Goal: Task Accomplishment & Management: Use online tool/utility

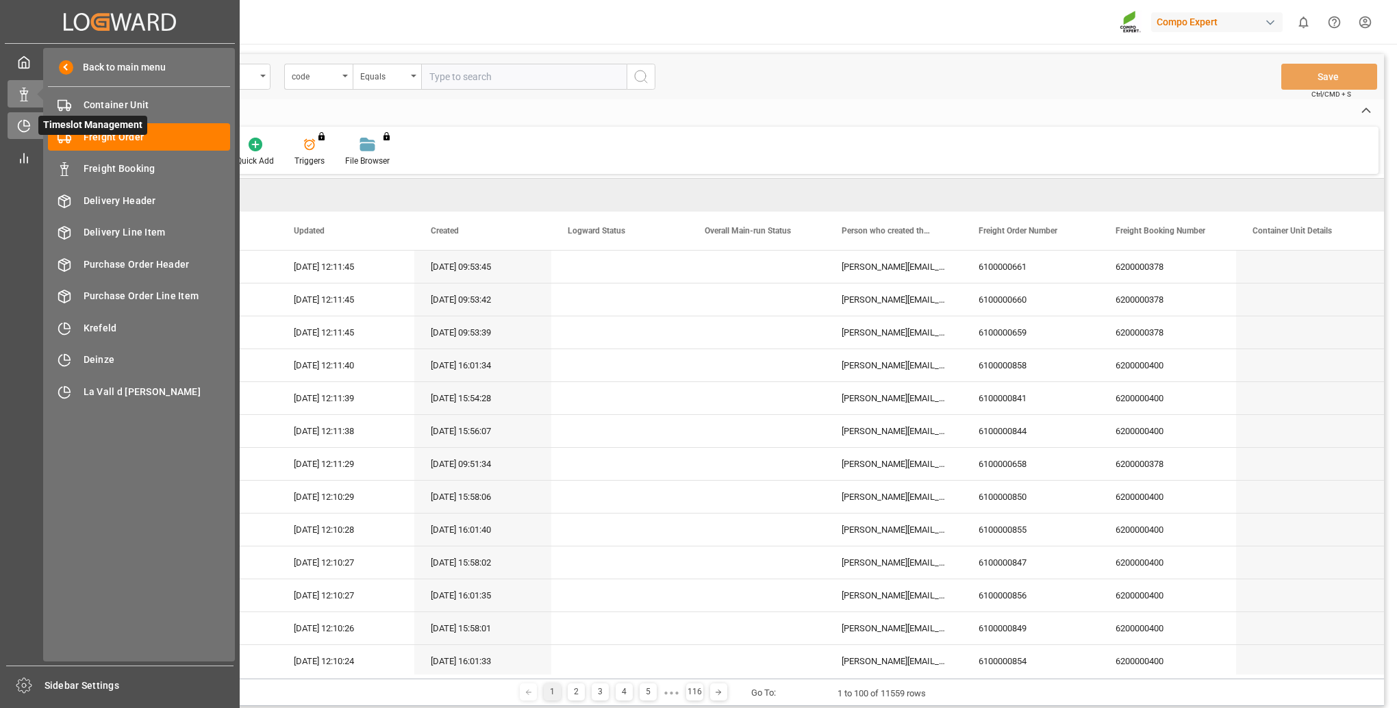
click at [26, 127] on icon at bounding box center [24, 126] width 14 height 14
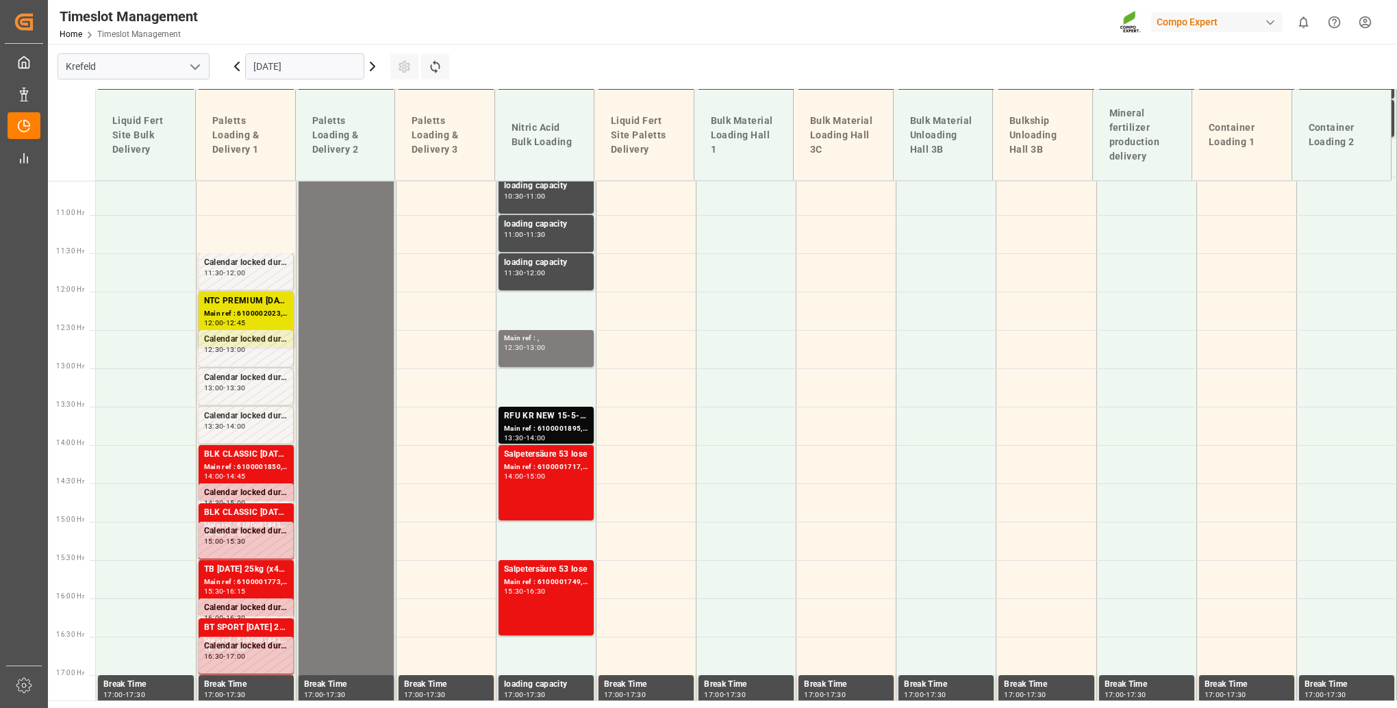
scroll to position [536, 0]
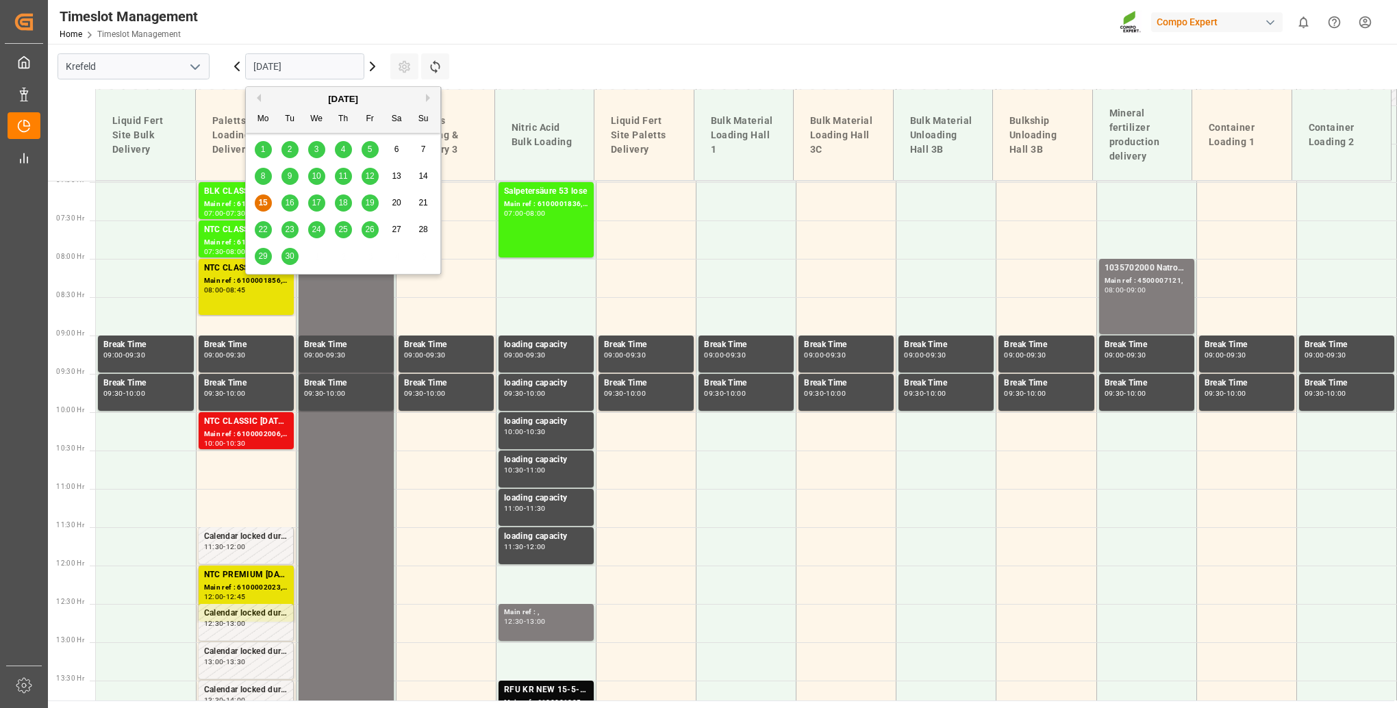
click at [321, 75] on input "[DATE]" at bounding box center [304, 66] width 119 height 26
click at [286, 202] on span "16" at bounding box center [289, 203] width 9 height 10
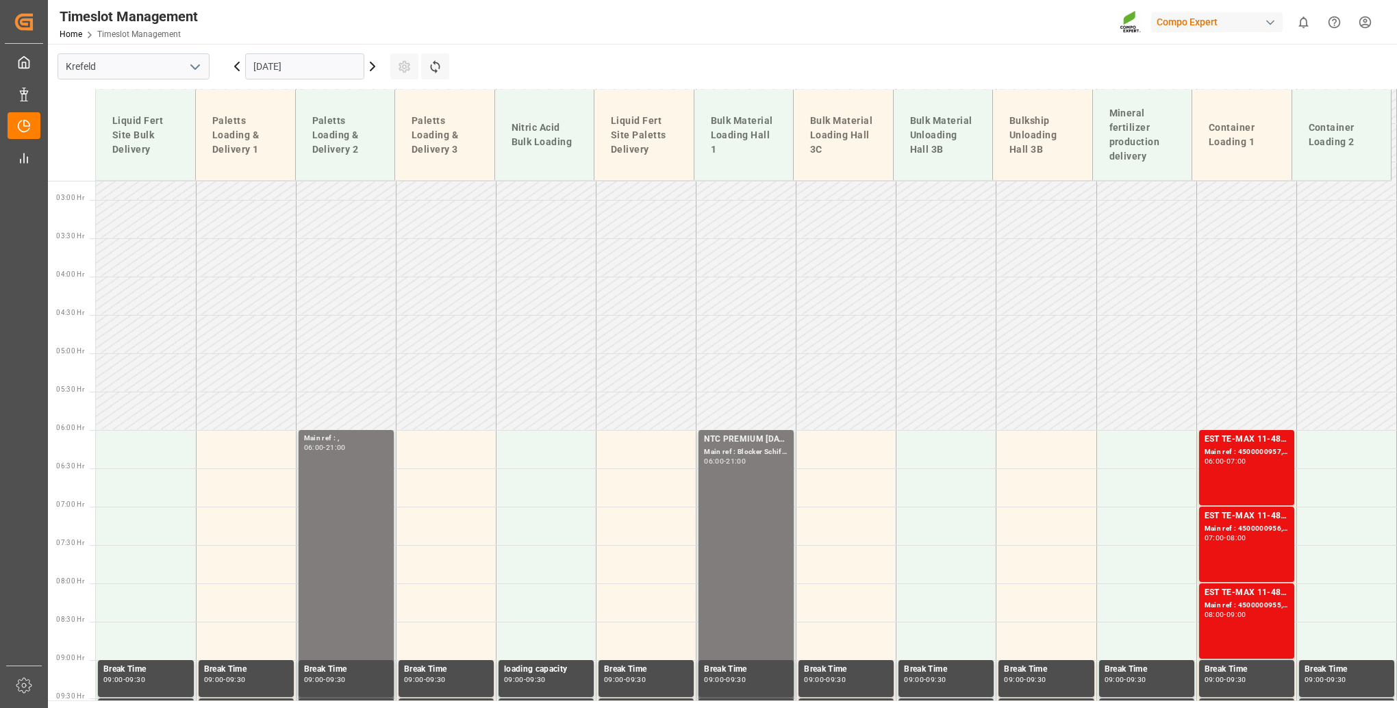
scroll to position [193, 0]
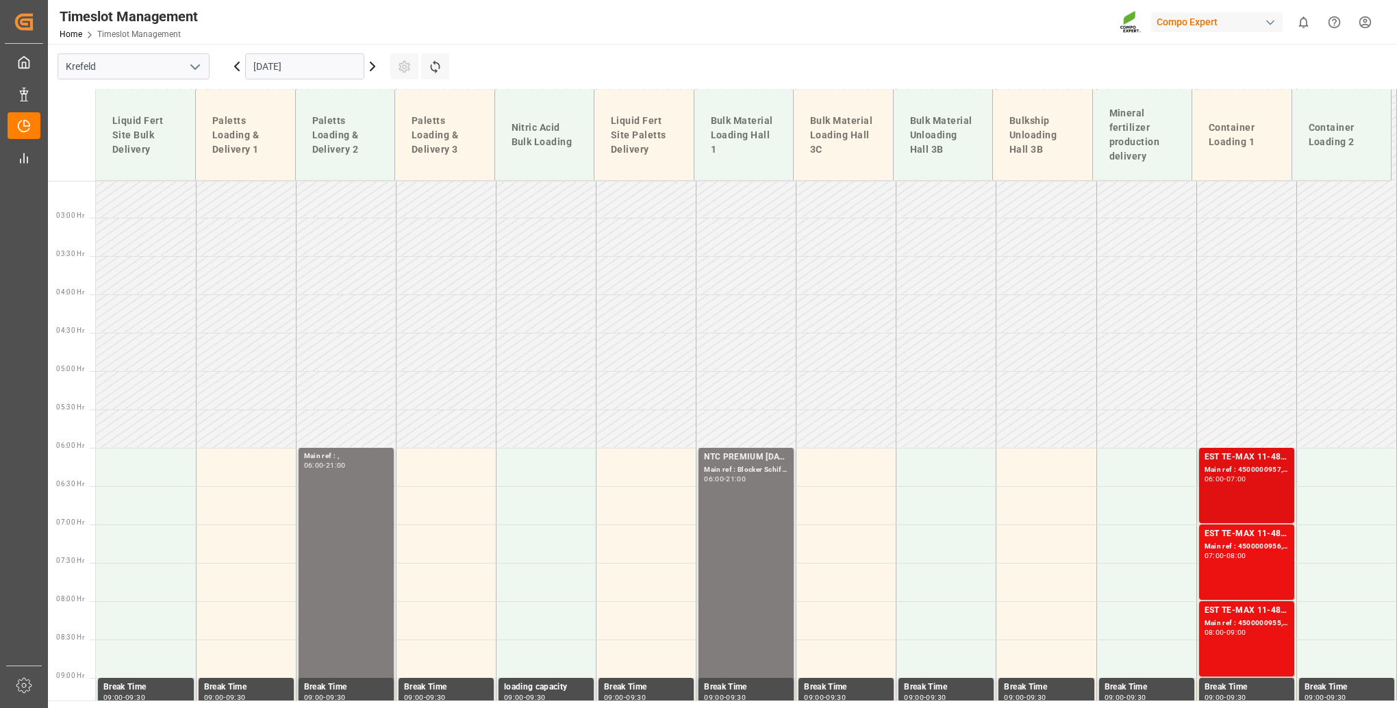
click at [1219, 484] on div "EST TE-MAX 11-48 20kg (x45) ES, PT MTO Main ref : 4500000957, 2000000378 06:00 …" at bounding box center [1247, 486] width 84 height 70
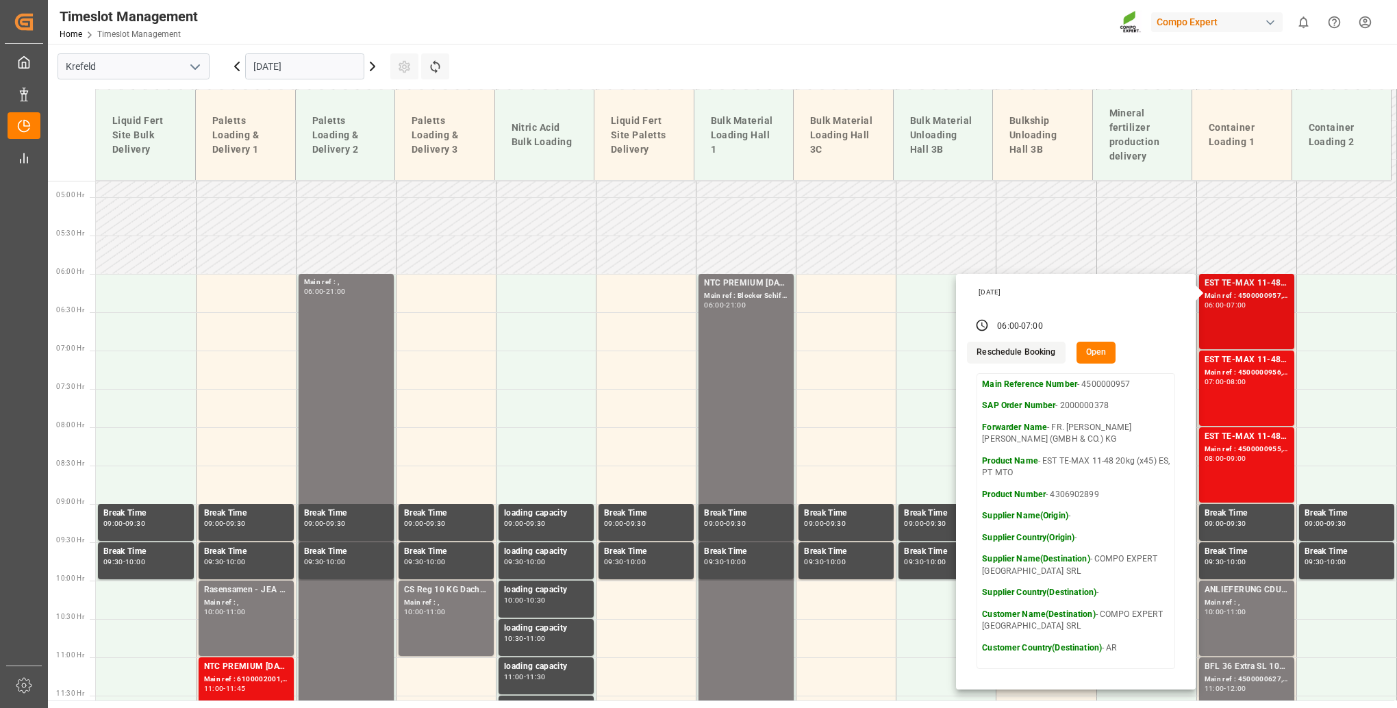
scroll to position [399, 0]
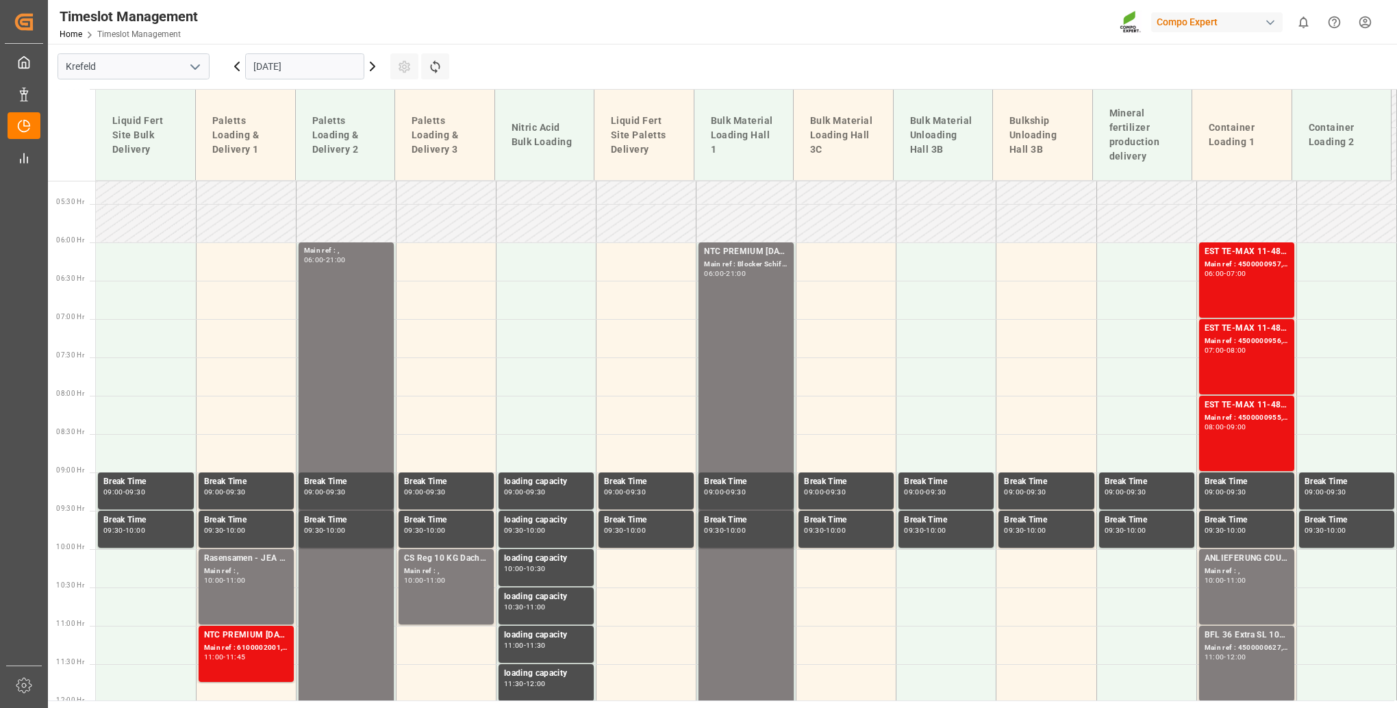
click at [1245, 344] on div "Main ref : 4500000956, 2000000378" at bounding box center [1247, 342] width 84 height 12
click at [1252, 433] on div "EST TE-MAX 11-48 20kg (x45) ES, PT MTO Main ref : 4500000955, 2000000378 08:00 …" at bounding box center [1247, 434] width 84 height 70
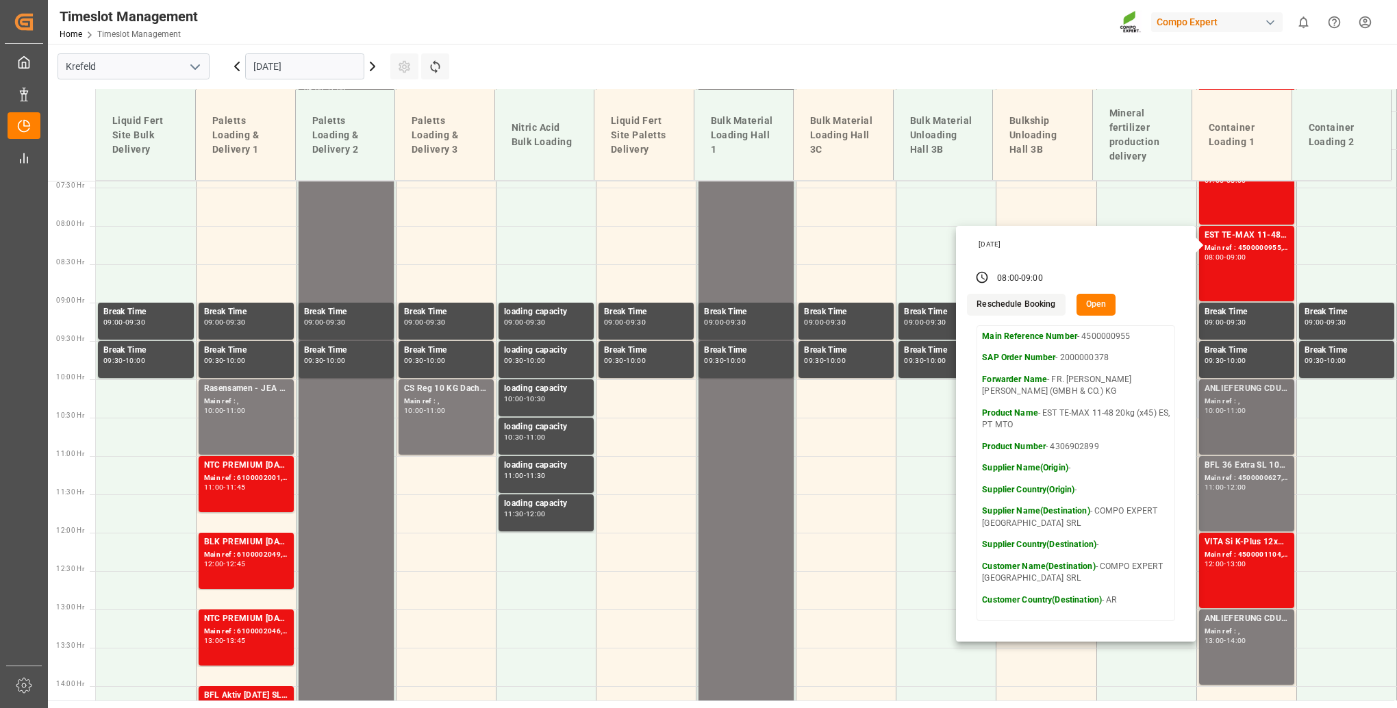
scroll to position [673, 0]
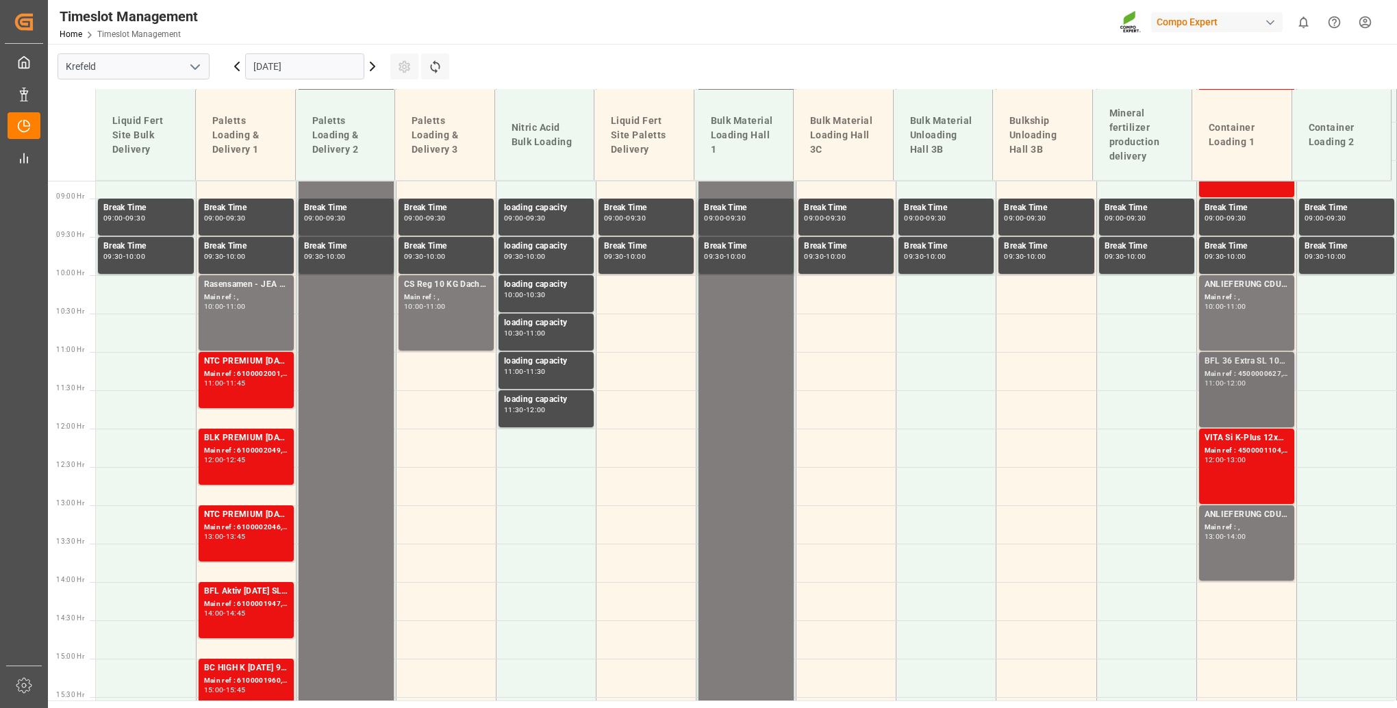
click at [1230, 388] on div "BFL 36 Extra SL 1000L IBC Main ref : 4500000627, 2000000544 11:00 - 12:00" at bounding box center [1247, 390] width 84 height 70
click at [1249, 452] on div "Main ref : 4500001104, 2000000358" at bounding box center [1247, 451] width 84 height 12
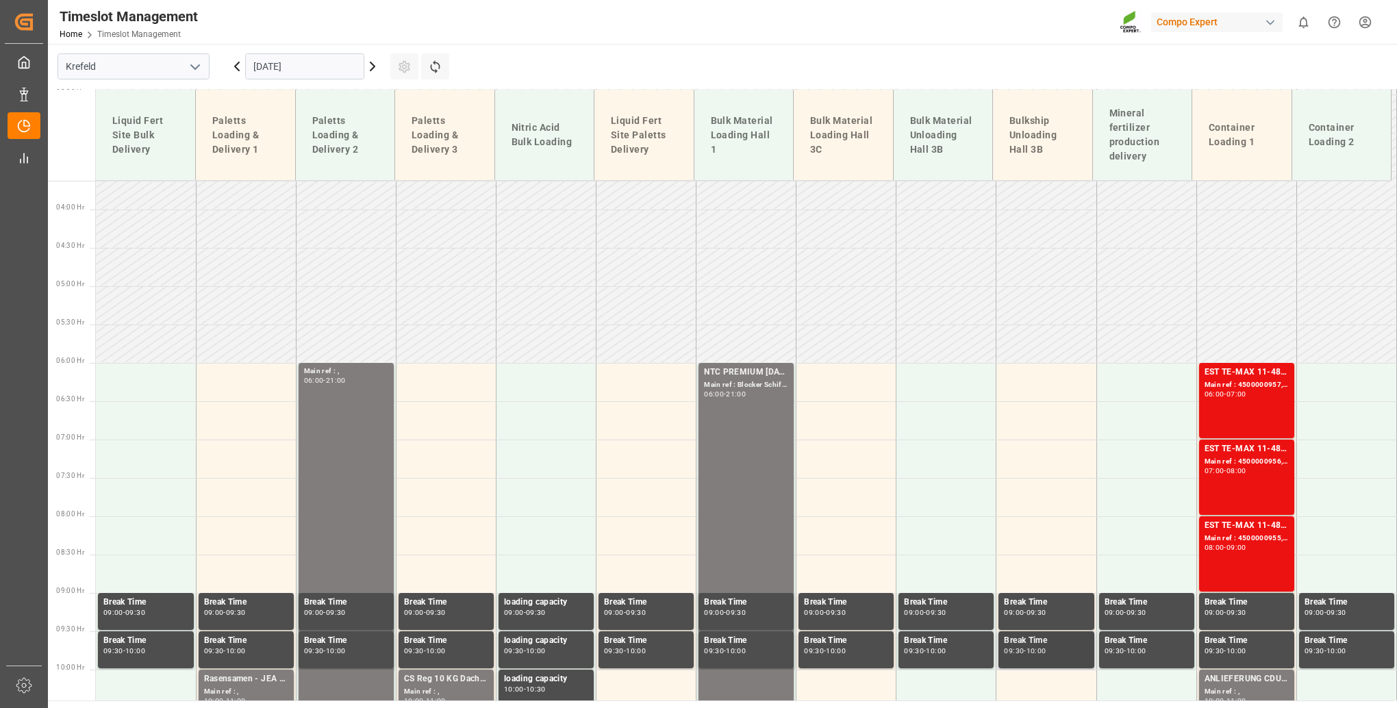
scroll to position [193, 0]
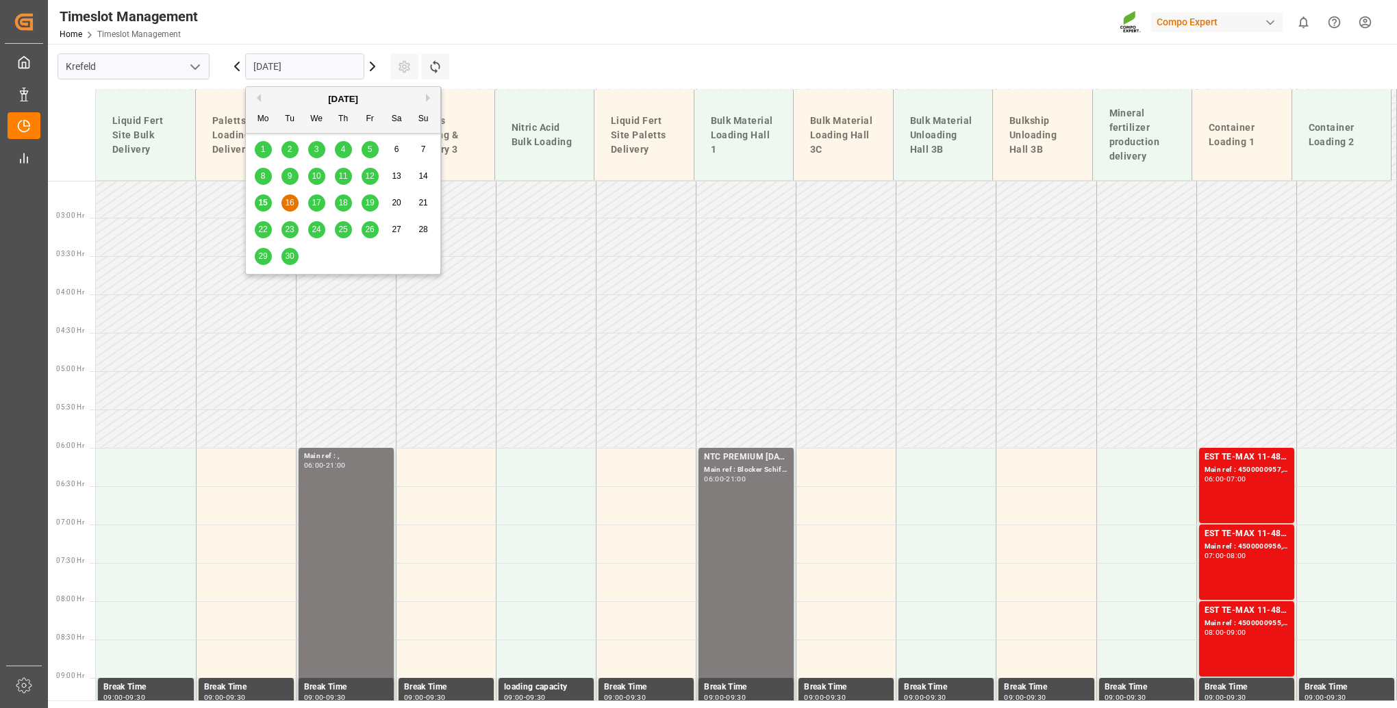
click at [332, 66] on input "[DATE]" at bounding box center [304, 66] width 119 height 26
click at [310, 204] on div "17" at bounding box center [316, 203] width 17 height 16
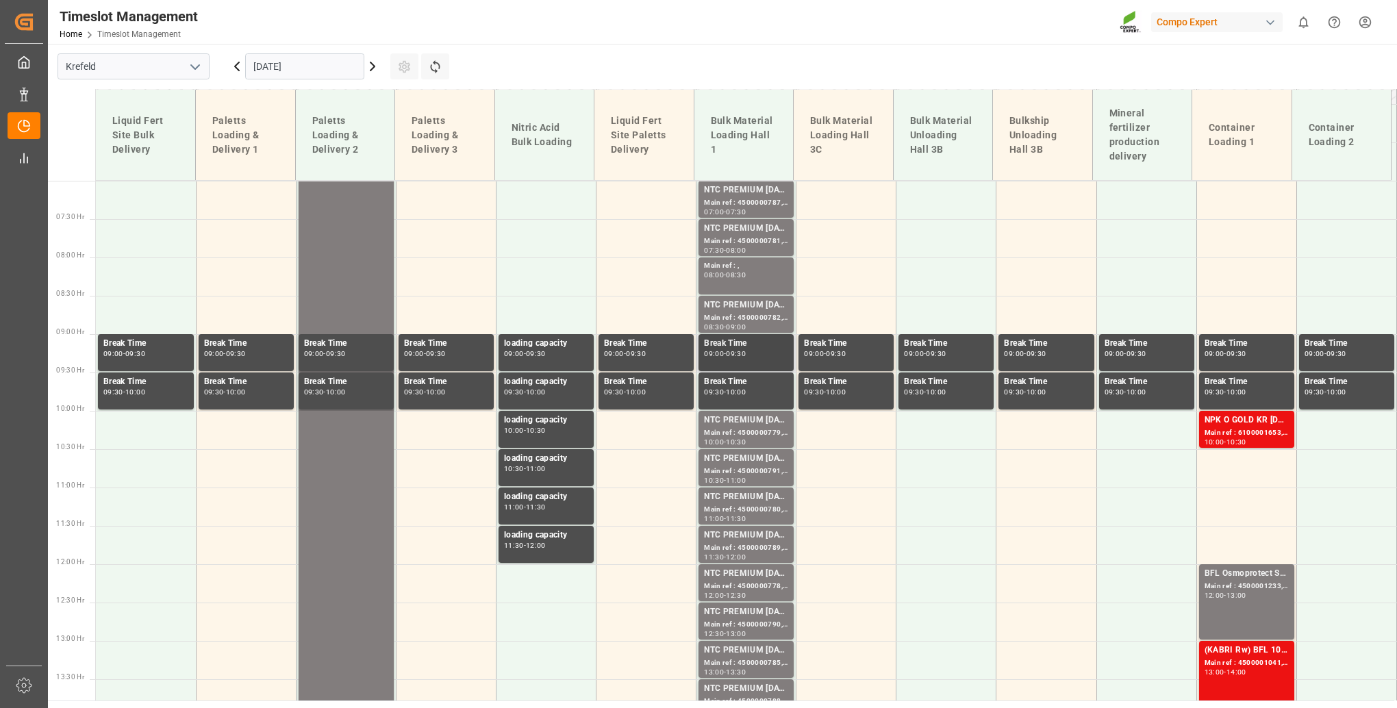
scroll to position [536, 0]
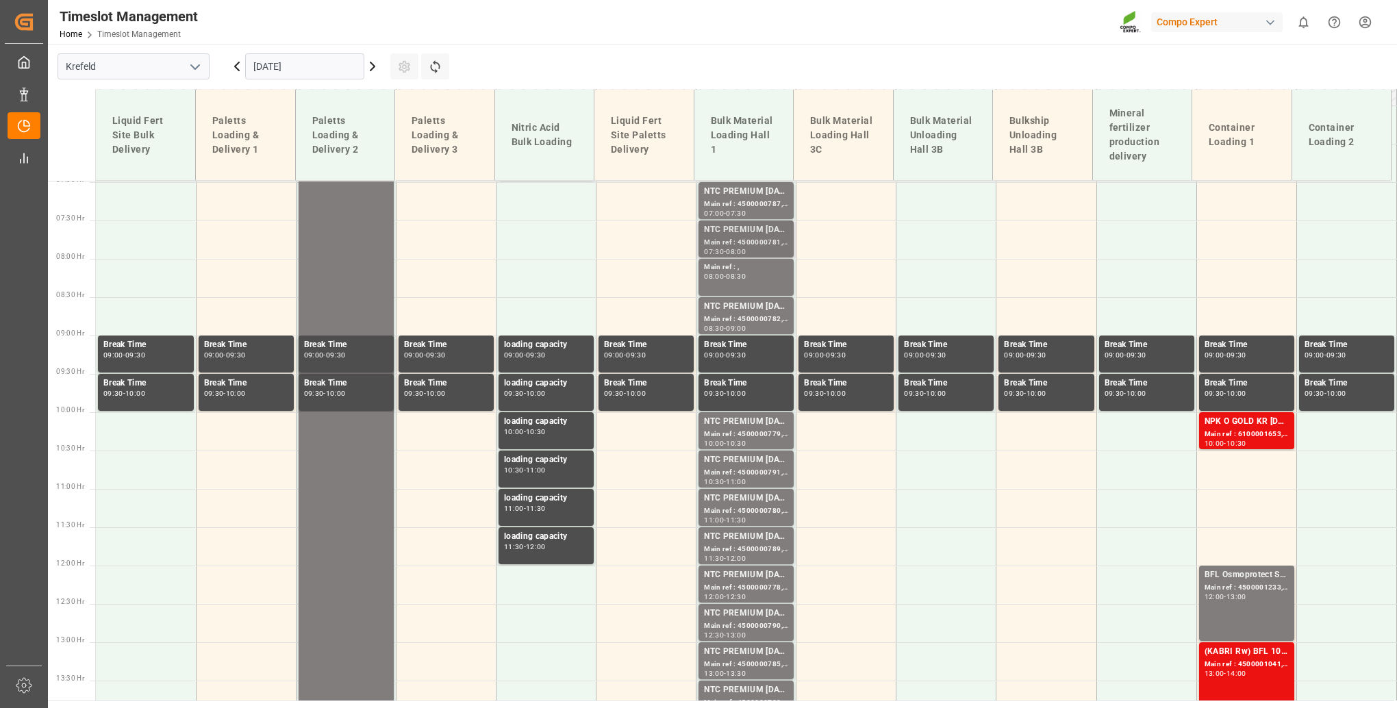
click at [745, 235] on div "NTC PREMIUM [DATE]+3+TE BULK" at bounding box center [746, 230] width 84 height 14
click at [1241, 424] on div "NPK O GOLD KR [DATE] 25kg (x60) IT" at bounding box center [1247, 422] width 84 height 14
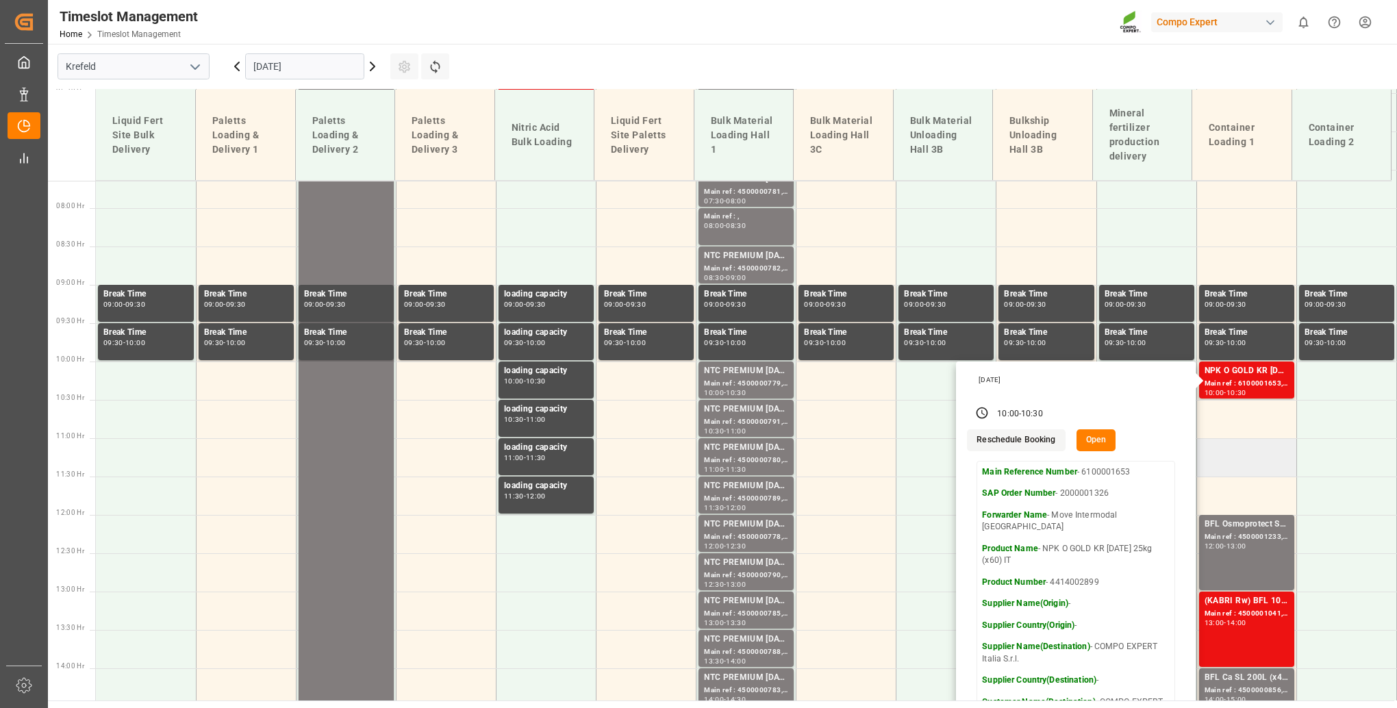
scroll to position [673, 0]
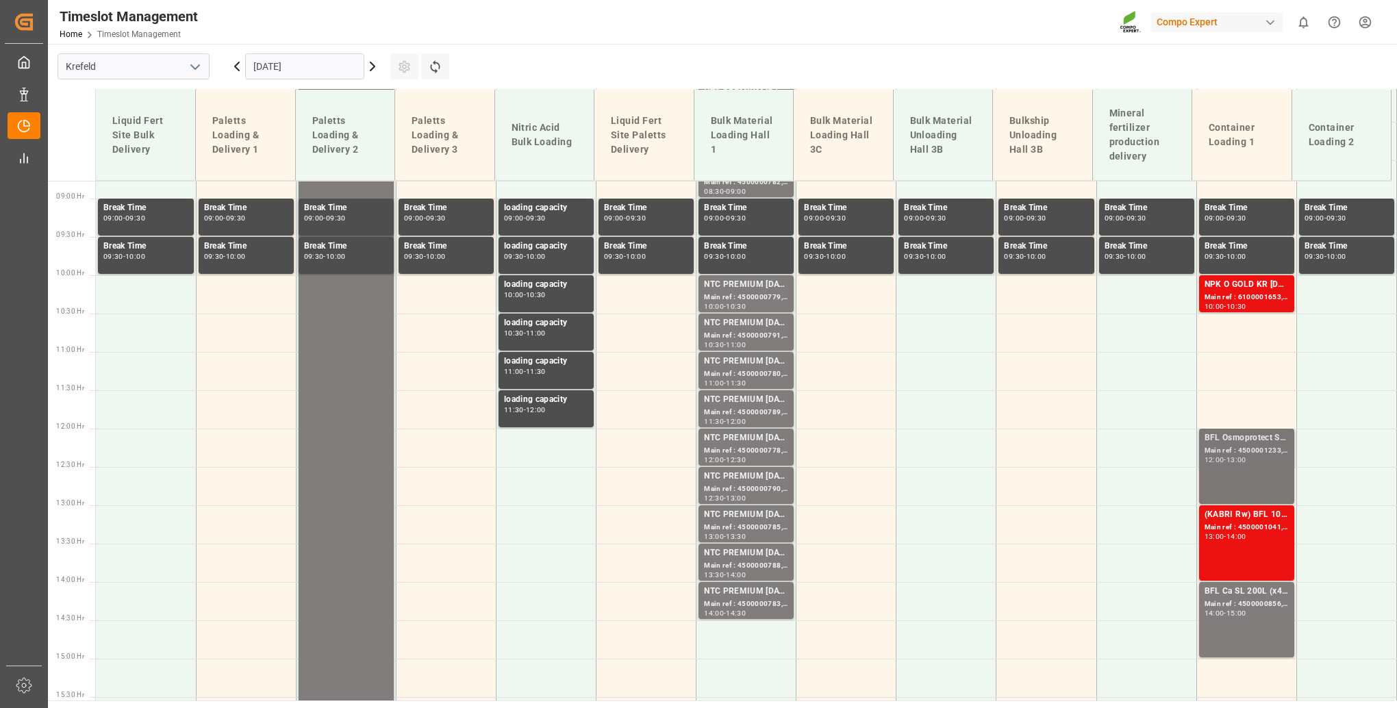
click at [1246, 477] on div "BFL Osmoprotect SL 10L (x60) CL MTO Main ref : 4500001233, 2000000119 12:00 - 1…" at bounding box center [1247, 467] width 84 height 70
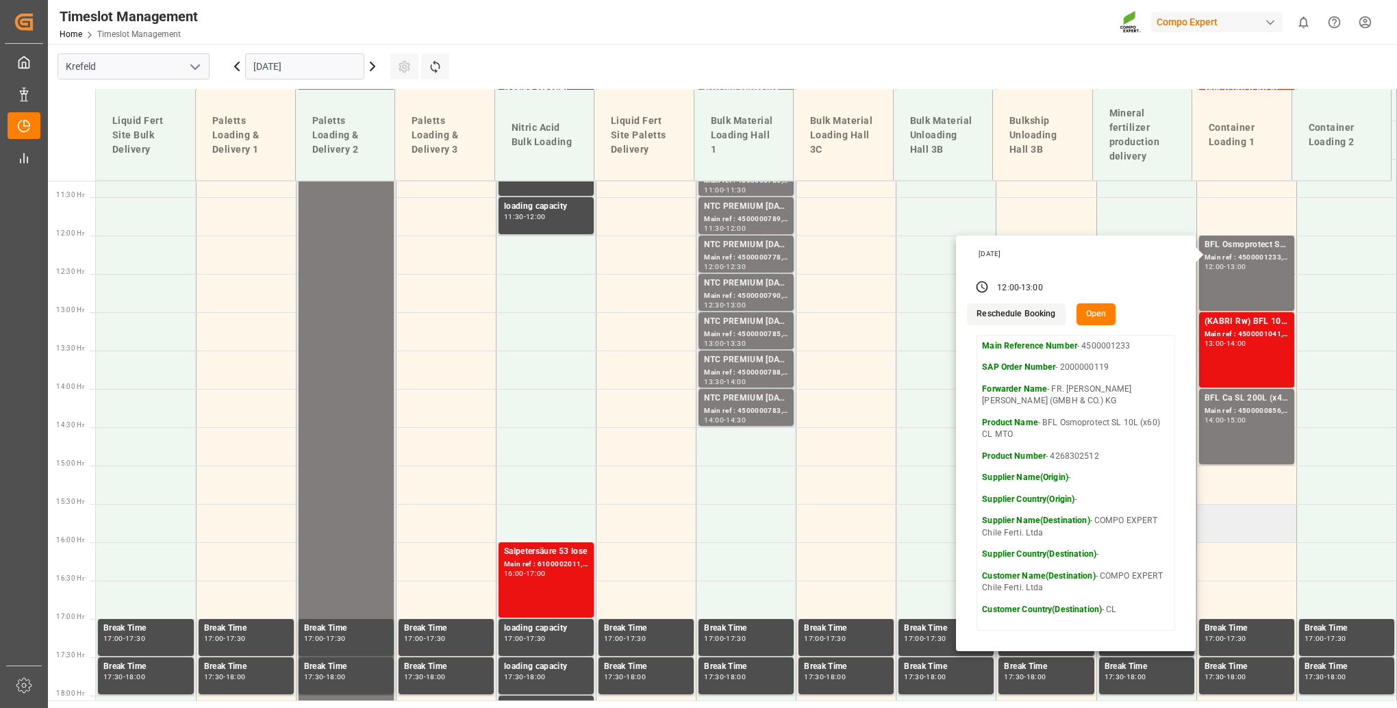
scroll to position [878, 0]
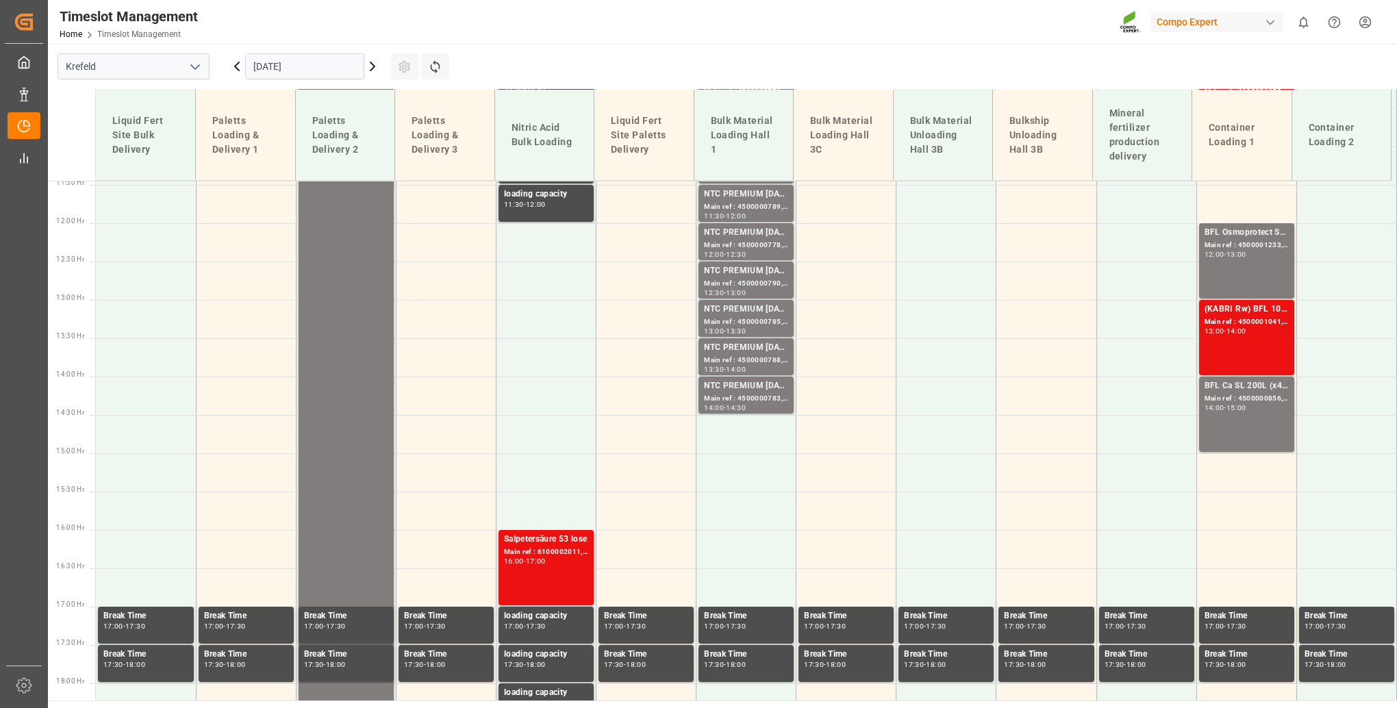
click at [1233, 354] on div "(KABRI Rw) BFL 10-4-7 SL 20L(x48) ES LAT Main ref : 4500001041, 2000000776 13:0…" at bounding box center [1247, 338] width 84 height 70
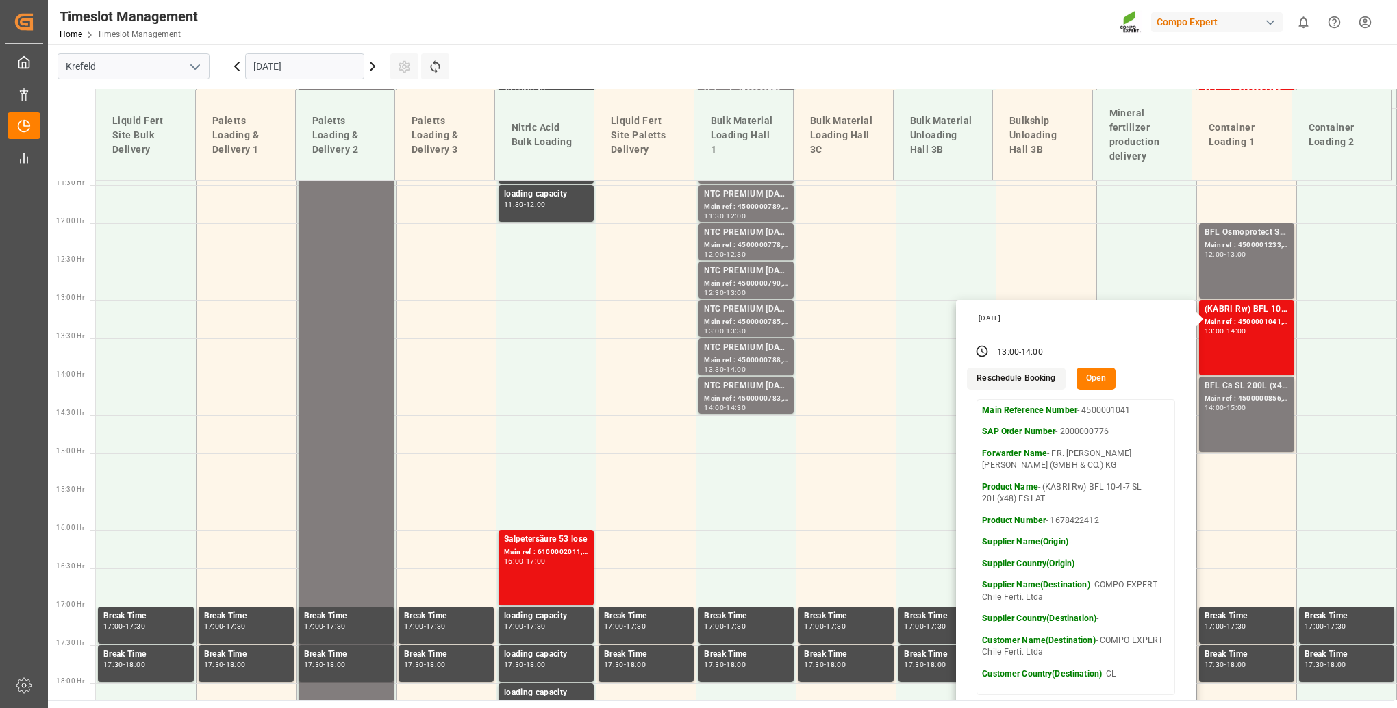
click at [309, 68] on input "[DATE]" at bounding box center [304, 66] width 119 height 26
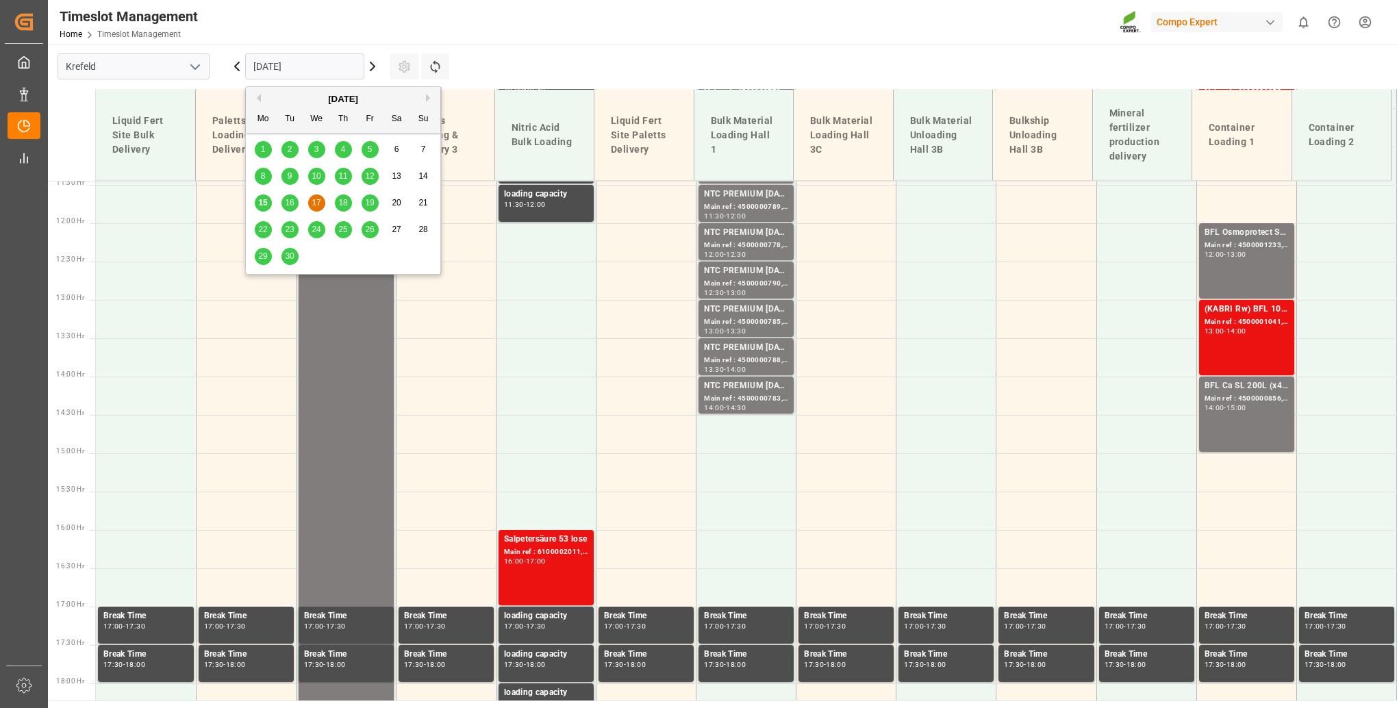
click at [347, 206] on span "18" at bounding box center [342, 203] width 9 height 10
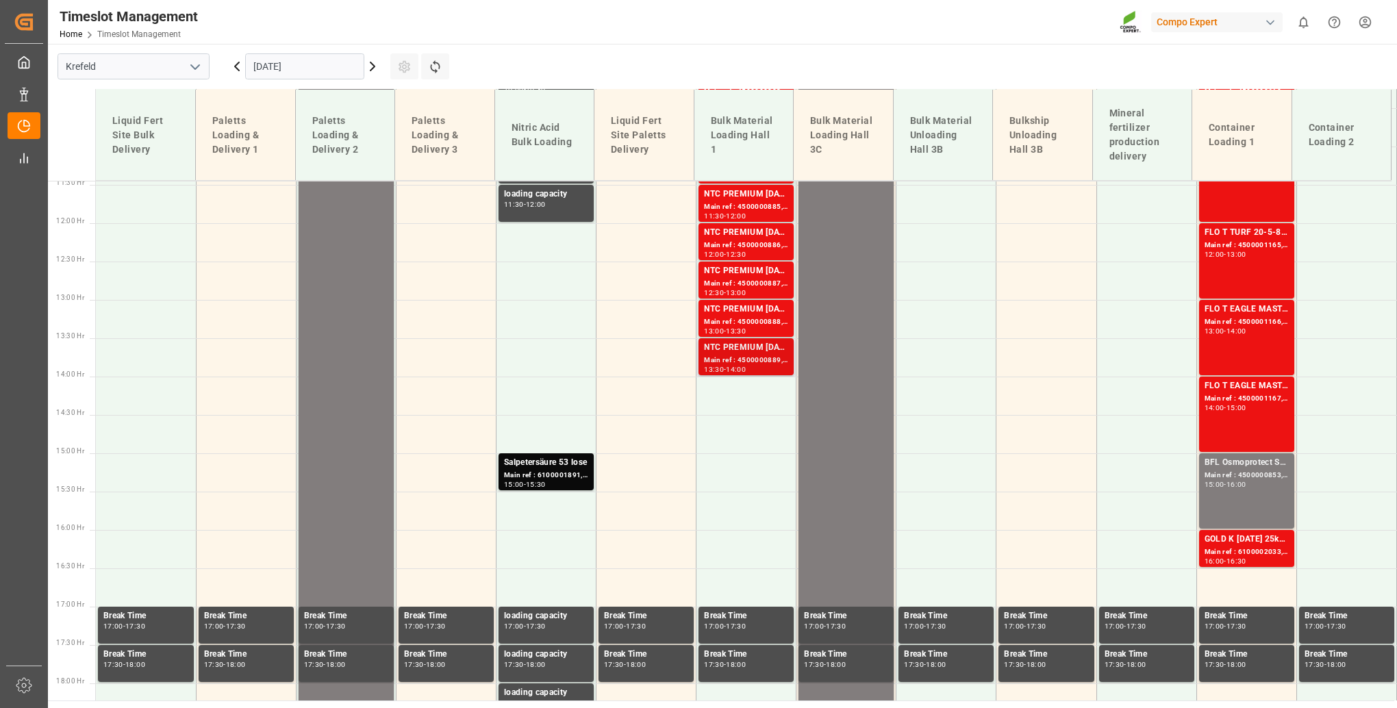
click at [775, 355] on div "Main ref : 4500000889, 2000000854" at bounding box center [746, 361] width 84 height 12
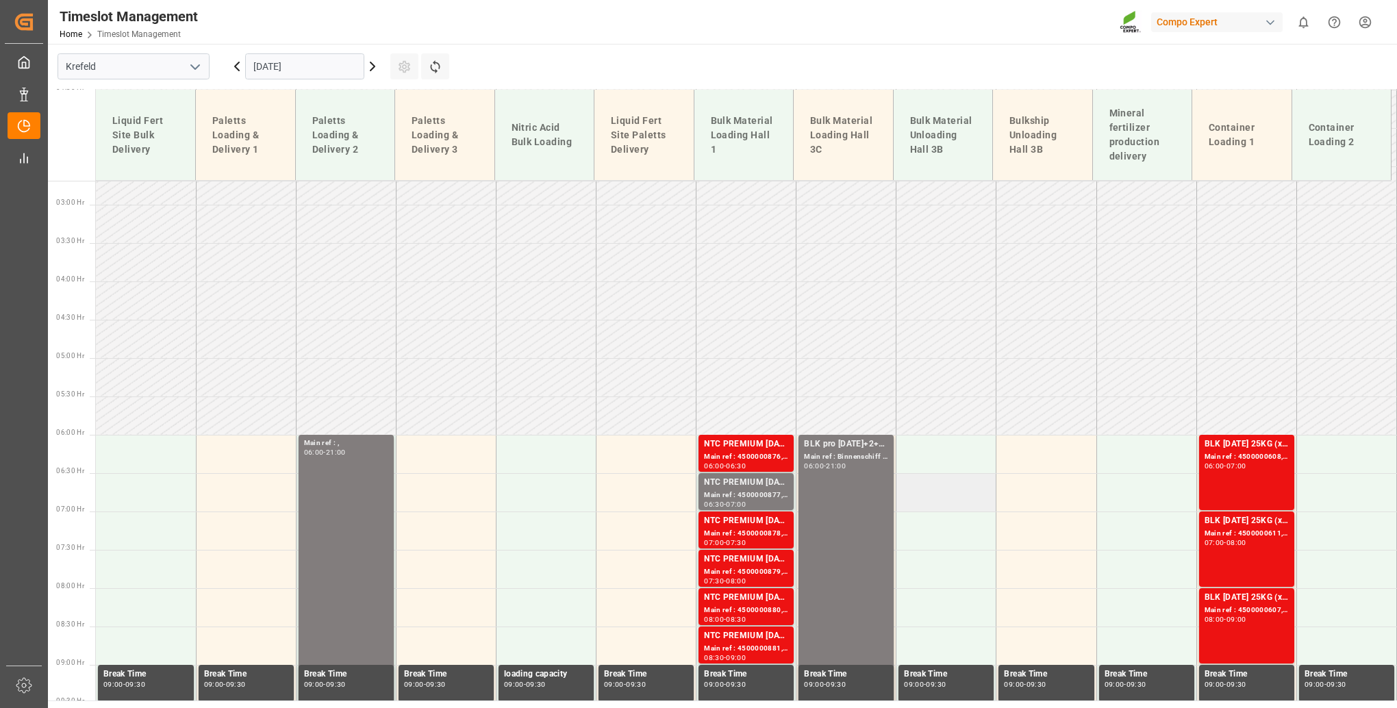
scroll to position [193, 0]
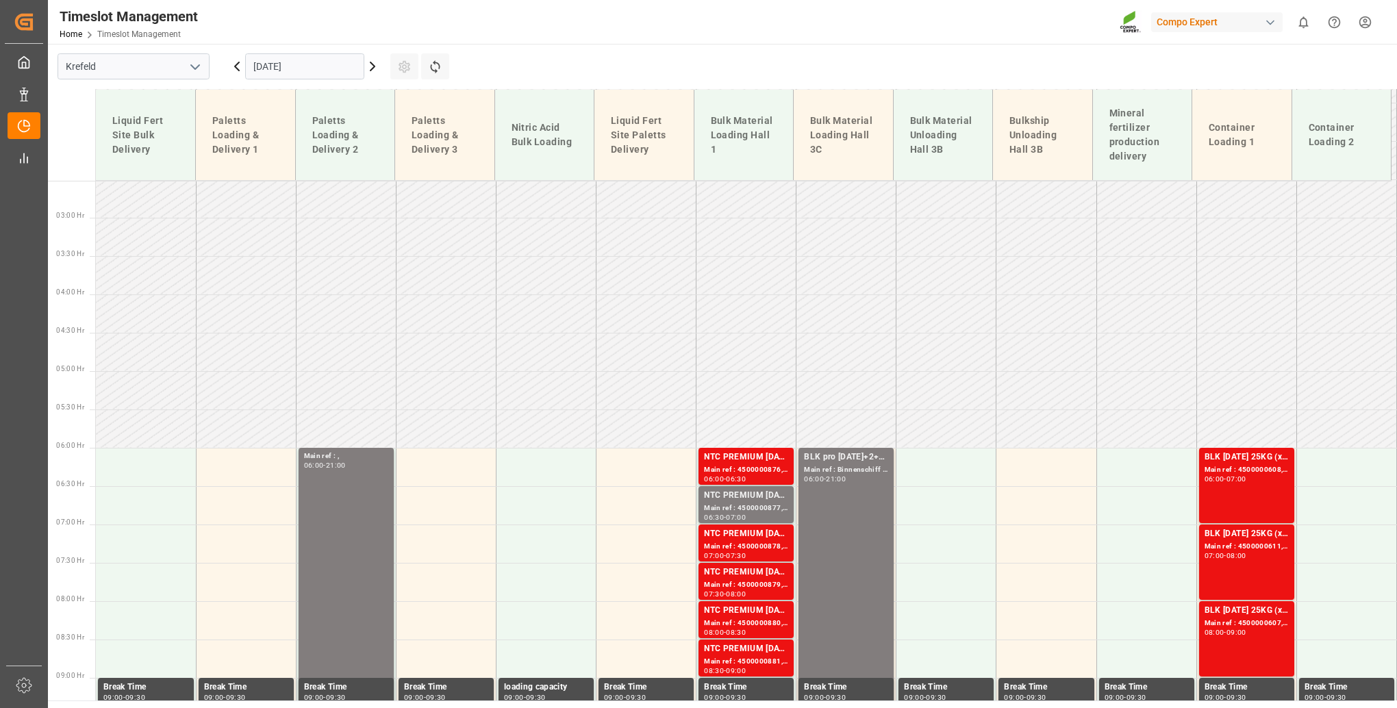
click at [1226, 477] on div "-" at bounding box center [1225, 479] width 2 height 6
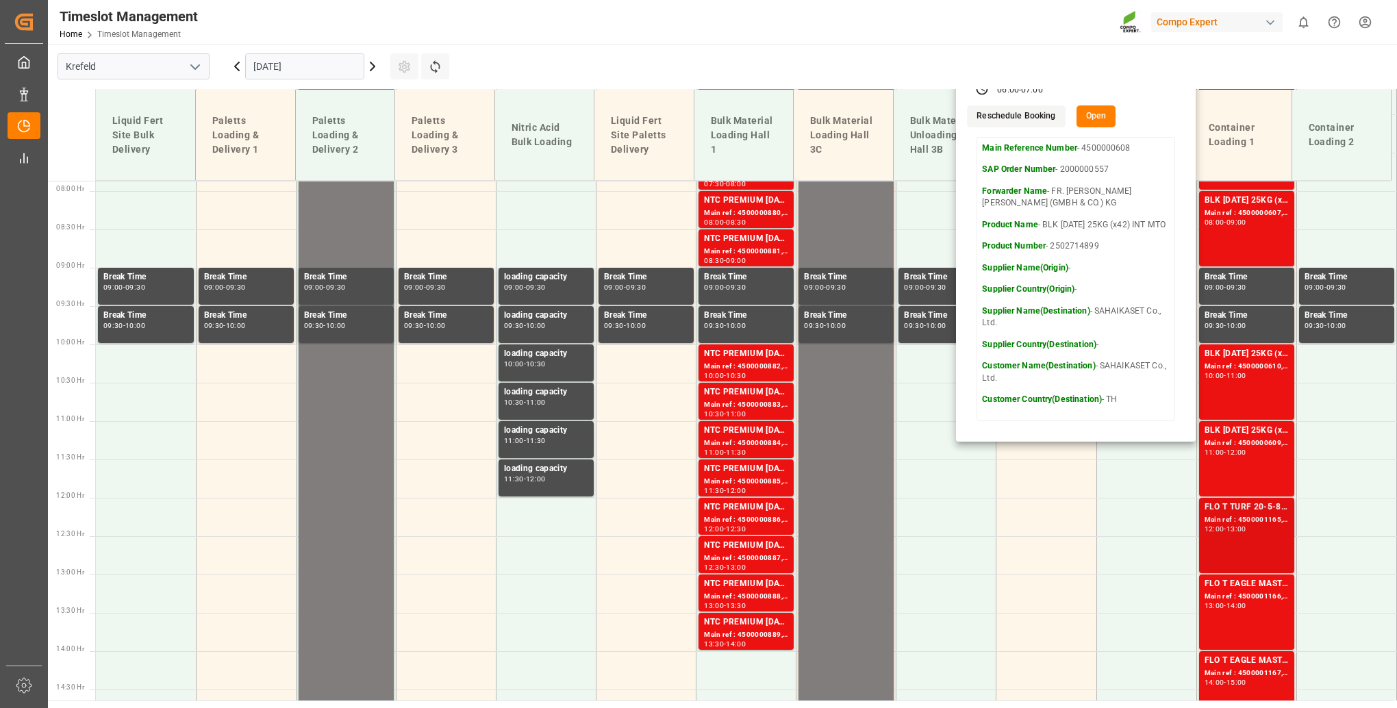
scroll to position [673, 0]
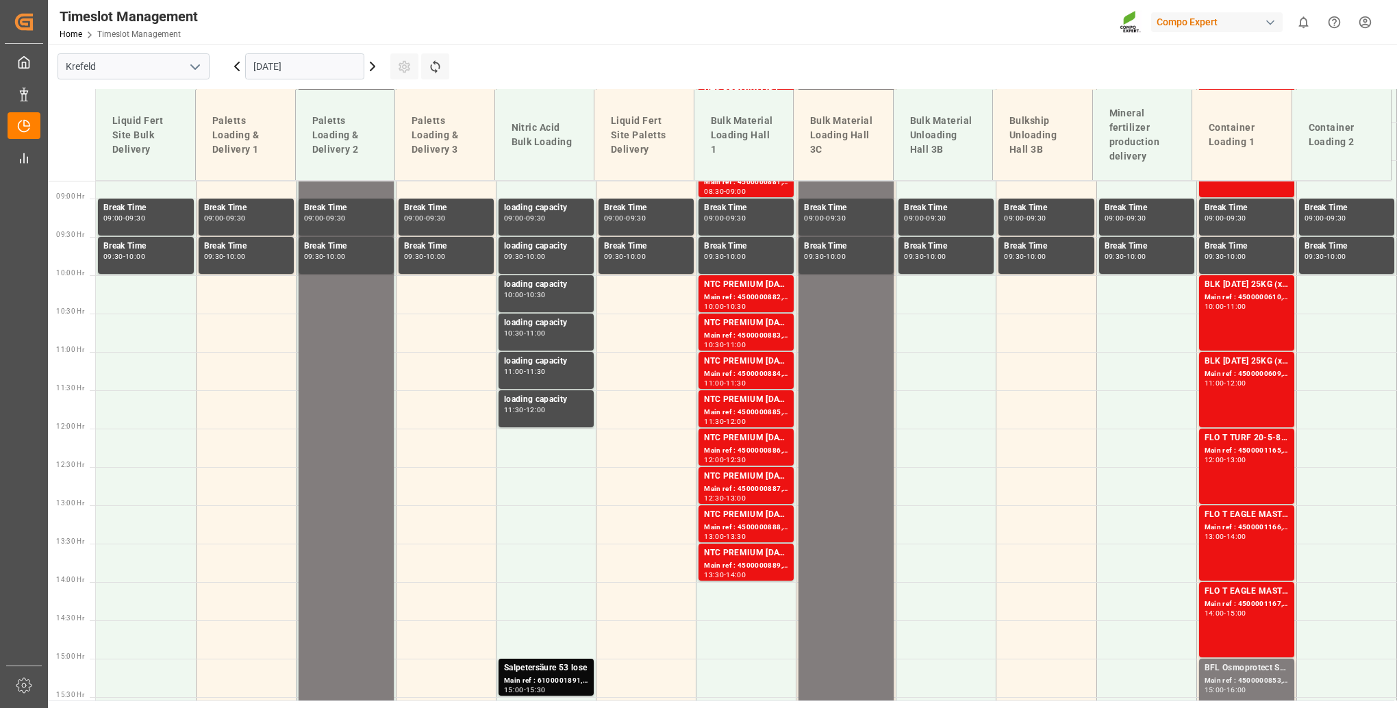
click at [1236, 461] on div "13:00" at bounding box center [1237, 460] width 20 height 6
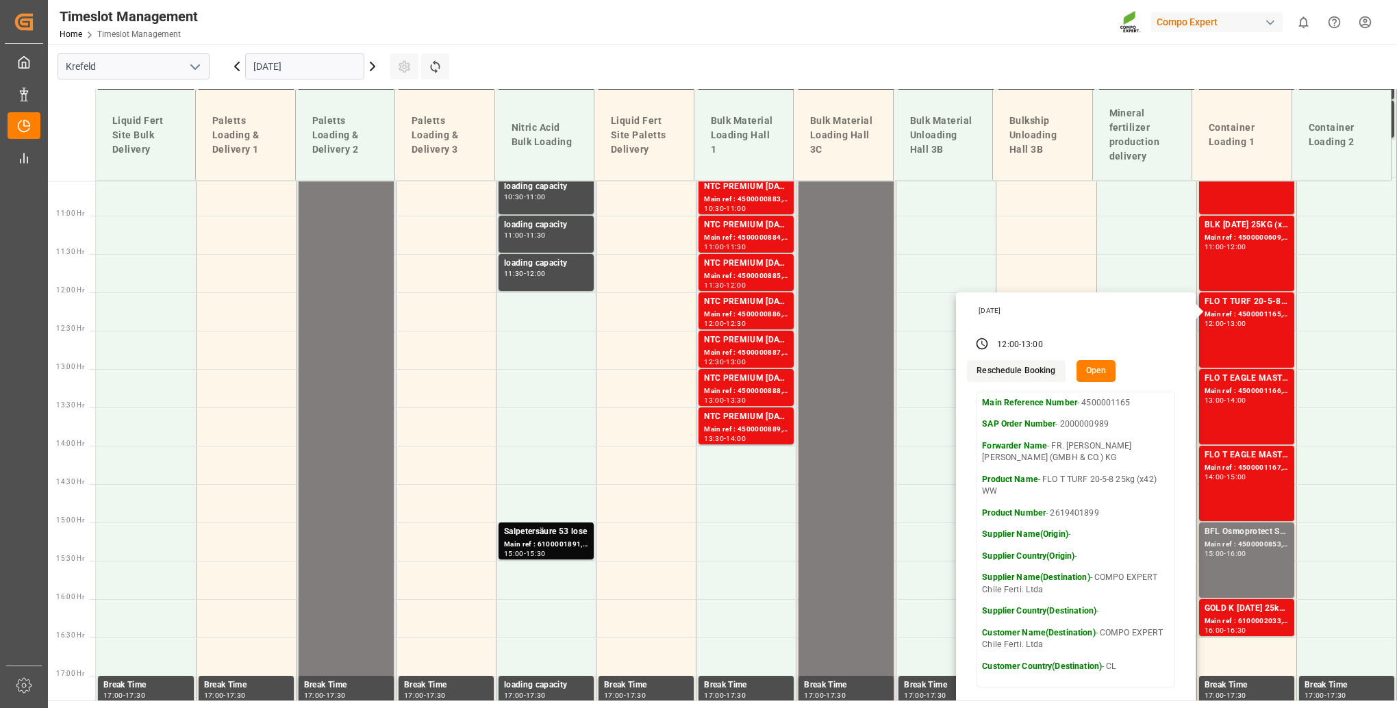
scroll to position [810, 0]
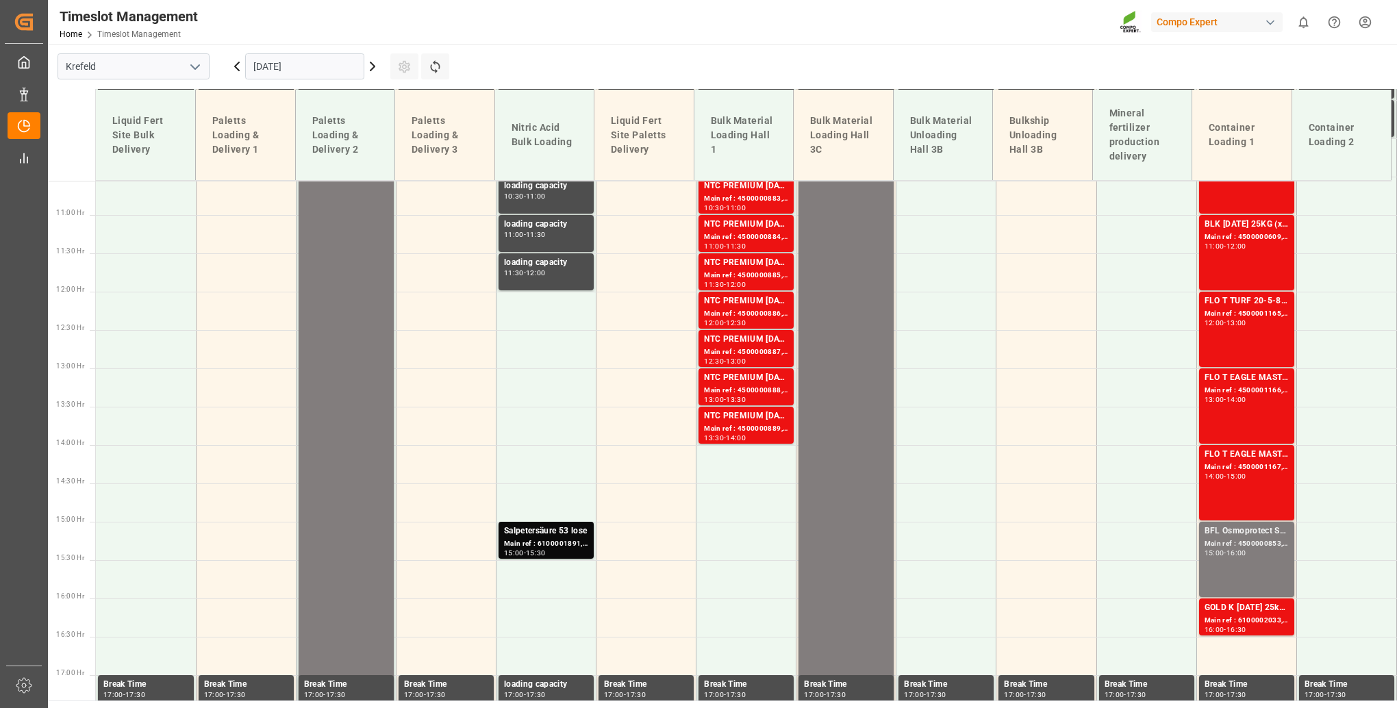
click at [1237, 403] on div "FLO T EAGLE MASTER [DATE] 25kg (x42) WW Main ref : 4500001166, 2000000989 13:00…" at bounding box center [1247, 406] width 84 height 70
click at [1252, 467] on div "Main ref : 4500001167, 2000000989" at bounding box center [1247, 468] width 84 height 12
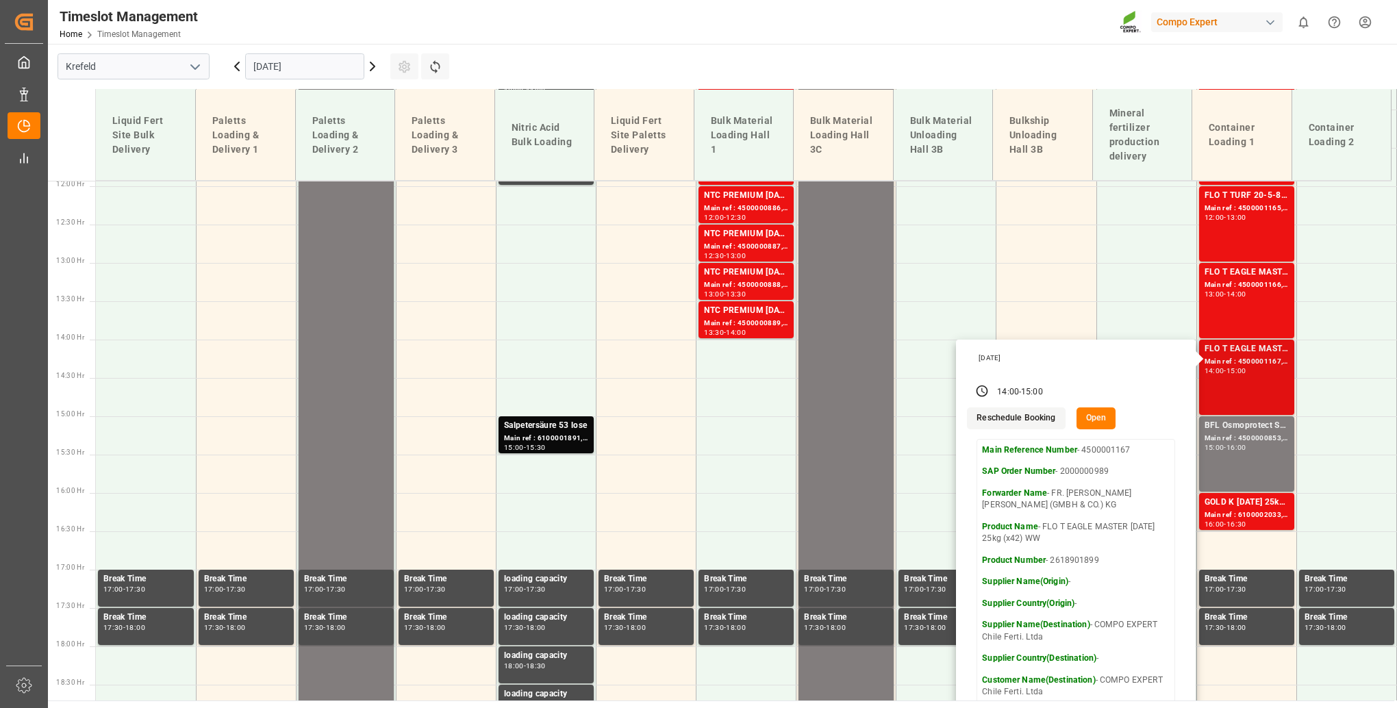
scroll to position [947, 0]
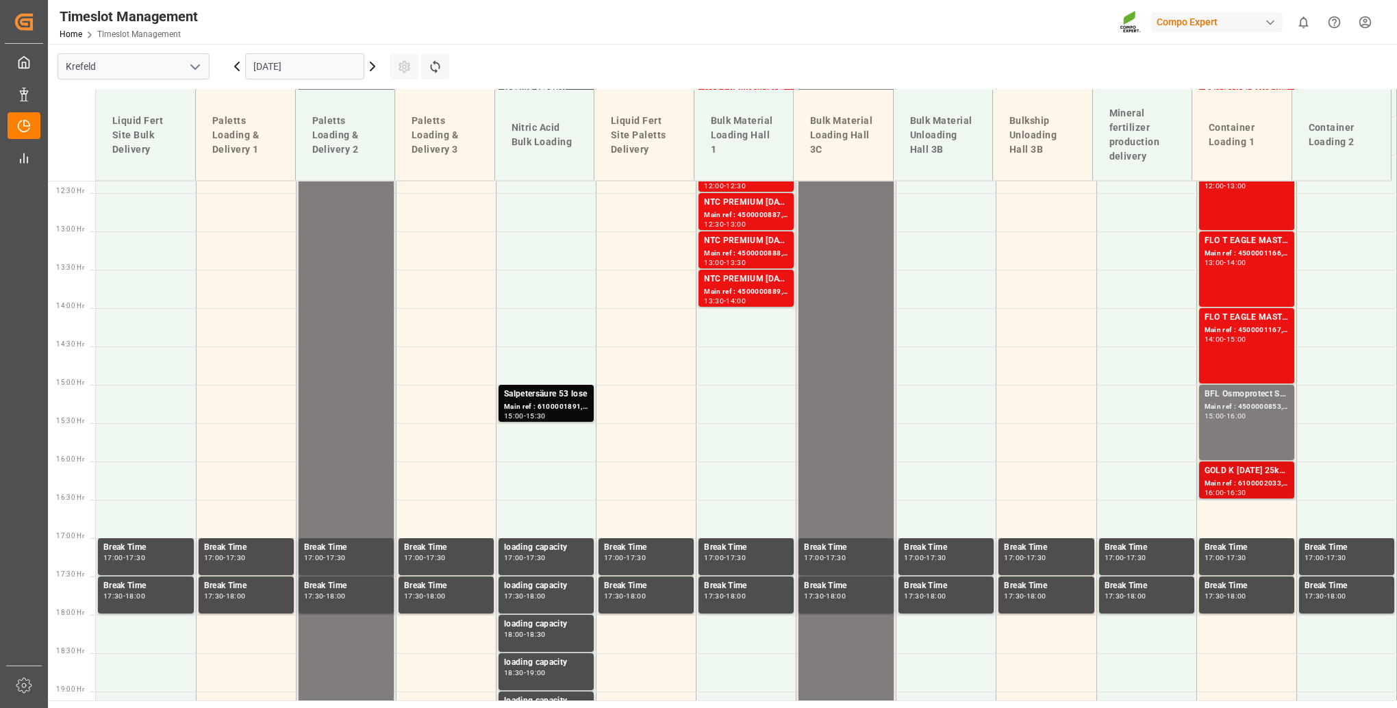
click at [1229, 479] on div "Main ref : 6100002033, 2000001533" at bounding box center [1247, 484] width 84 height 12
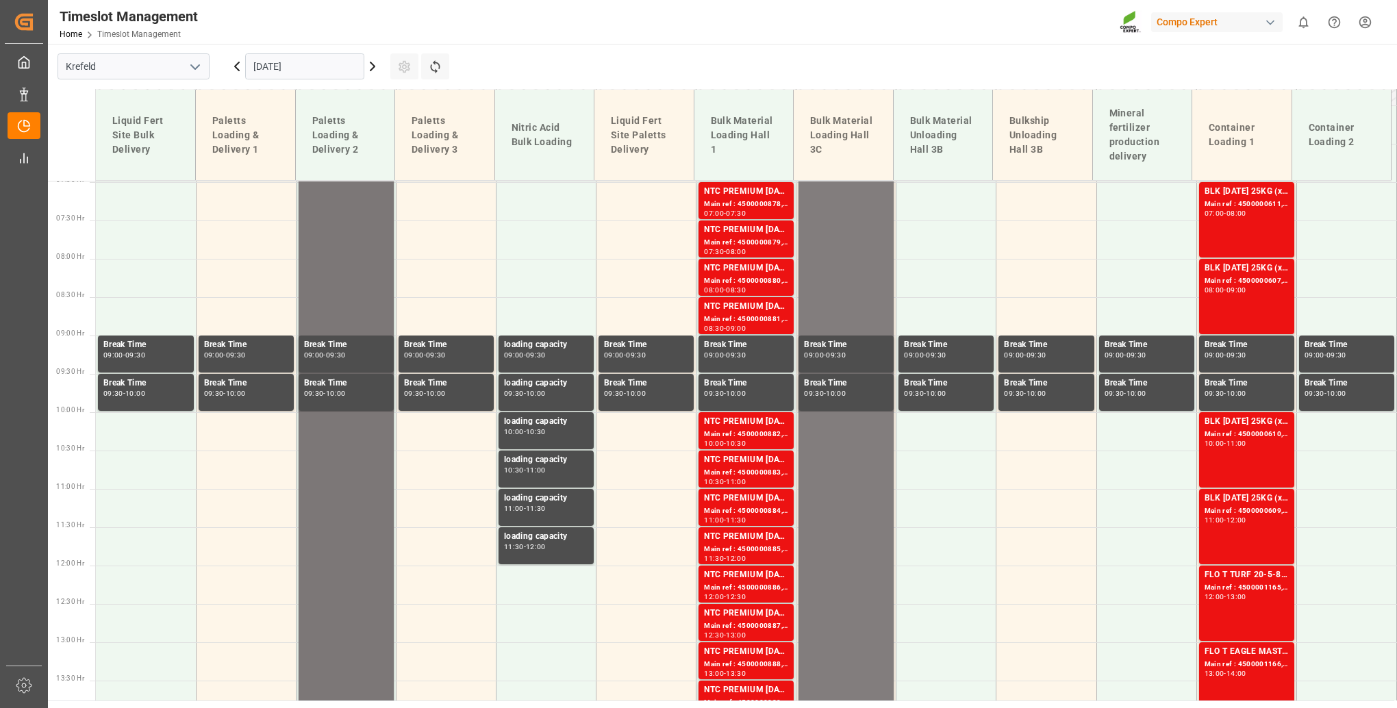
scroll to position [467, 0]
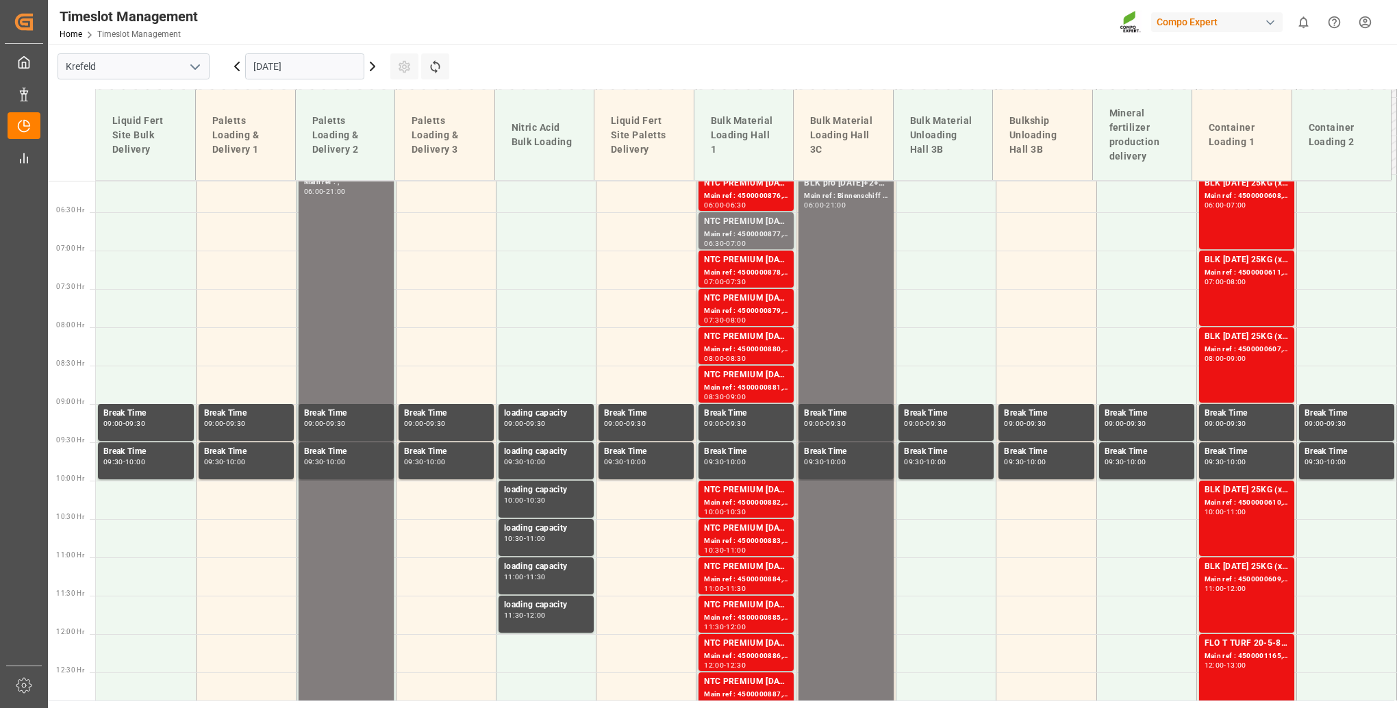
click at [350, 66] on input "[DATE]" at bounding box center [304, 66] width 119 height 26
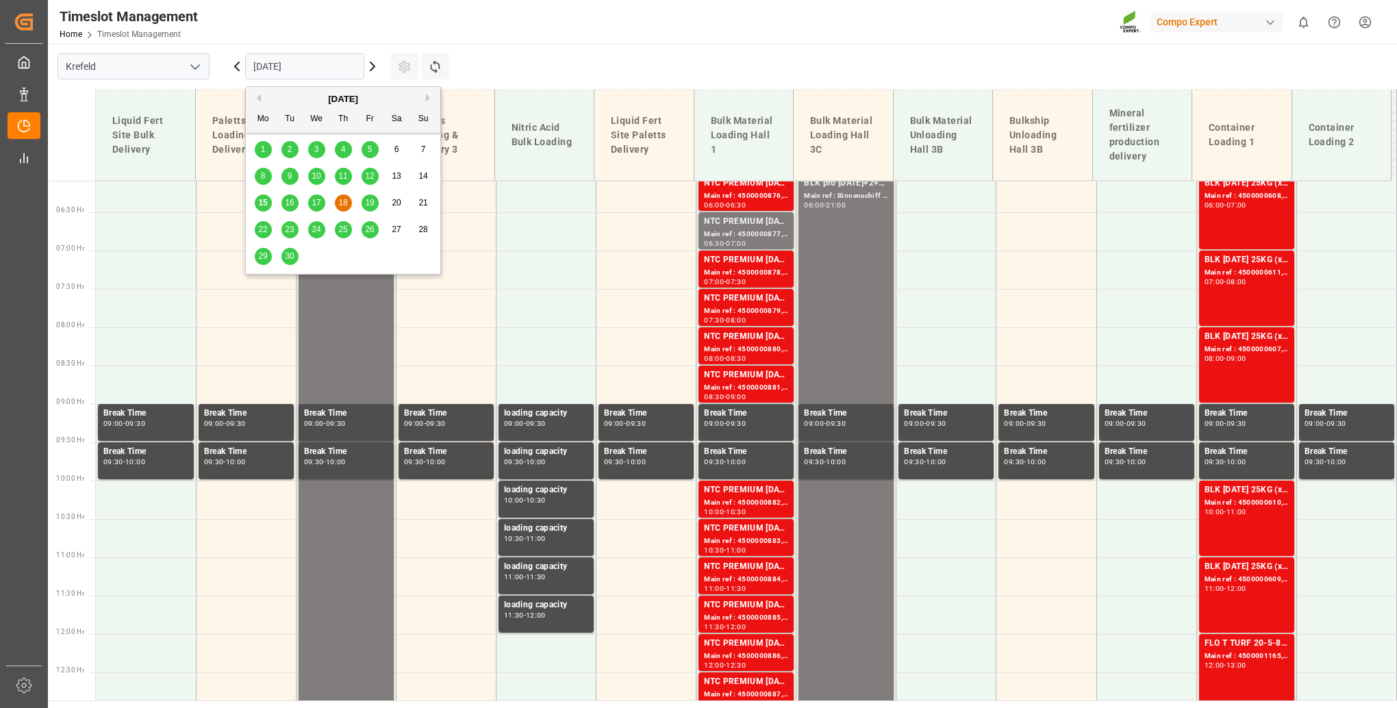
click at [371, 201] on span "19" at bounding box center [369, 203] width 9 height 10
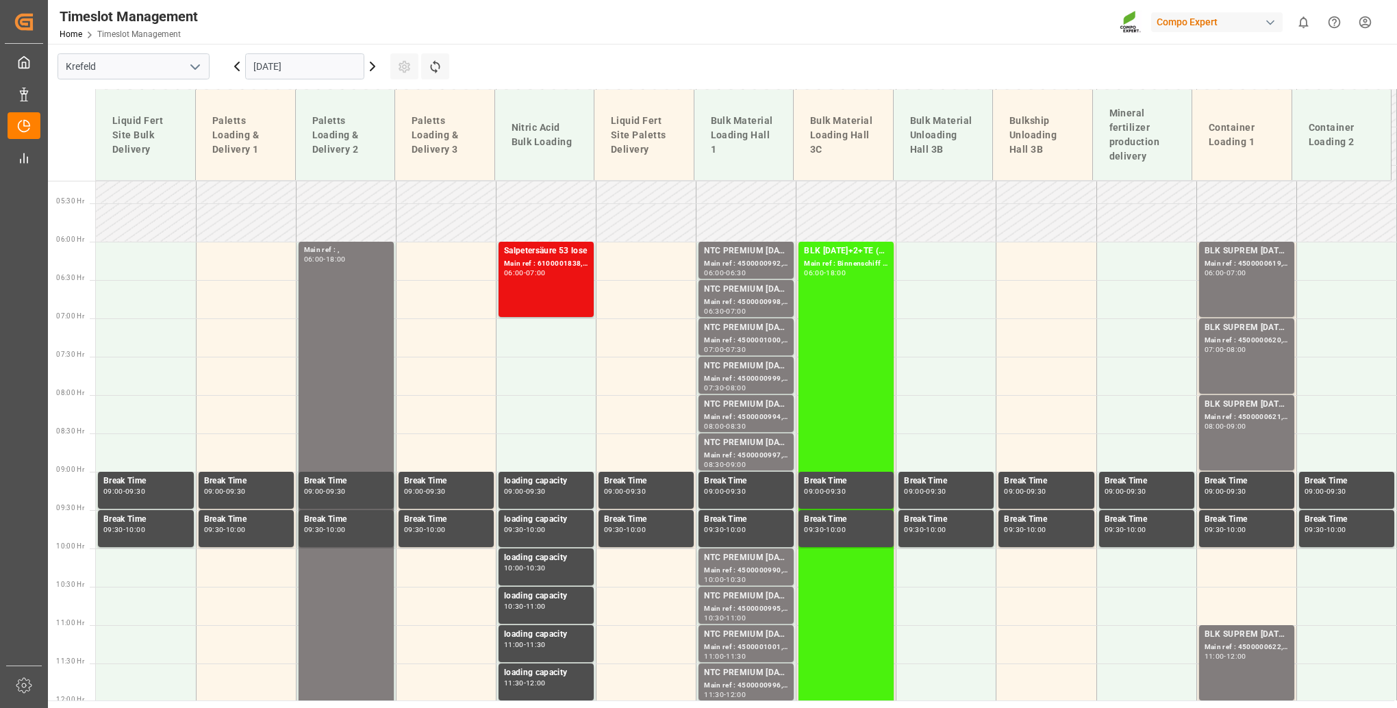
scroll to position [399, 0]
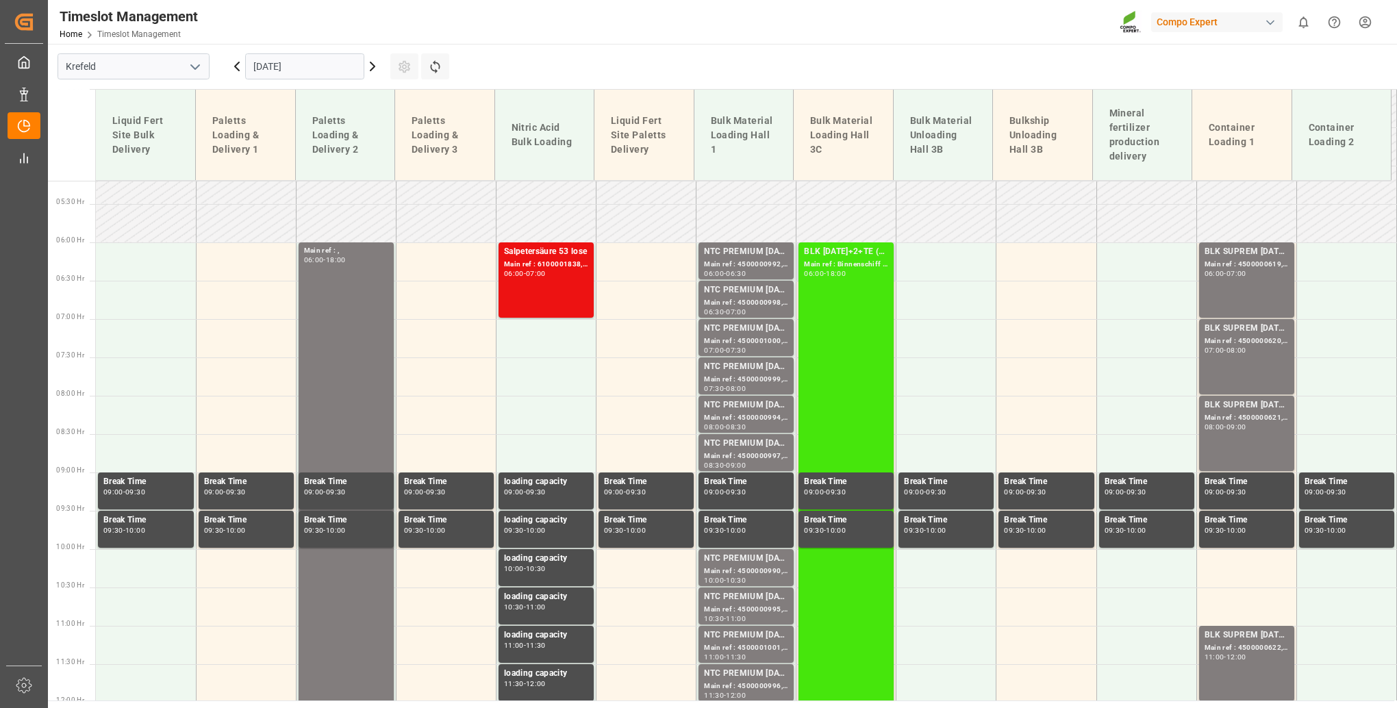
click at [848, 347] on div "BLK [DATE]+2+TE (GW) BULK Main ref : Binnenschiff Deinze [DATE] 06:00 - 18:00" at bounding box center [846, 702] width 84 height 914
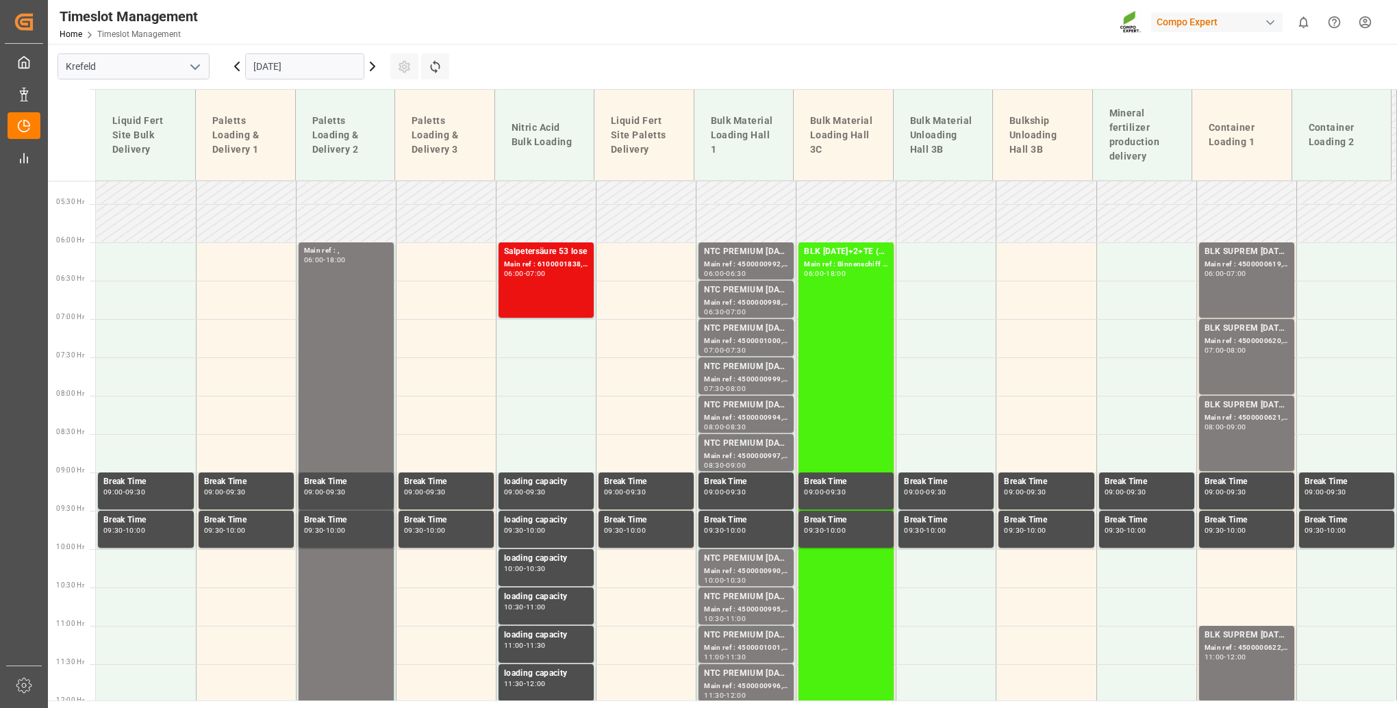
click at [736, 259] on div "Main ref : 4500000992, 2000001025" at bounding box center [746, 265] width 84 height 12
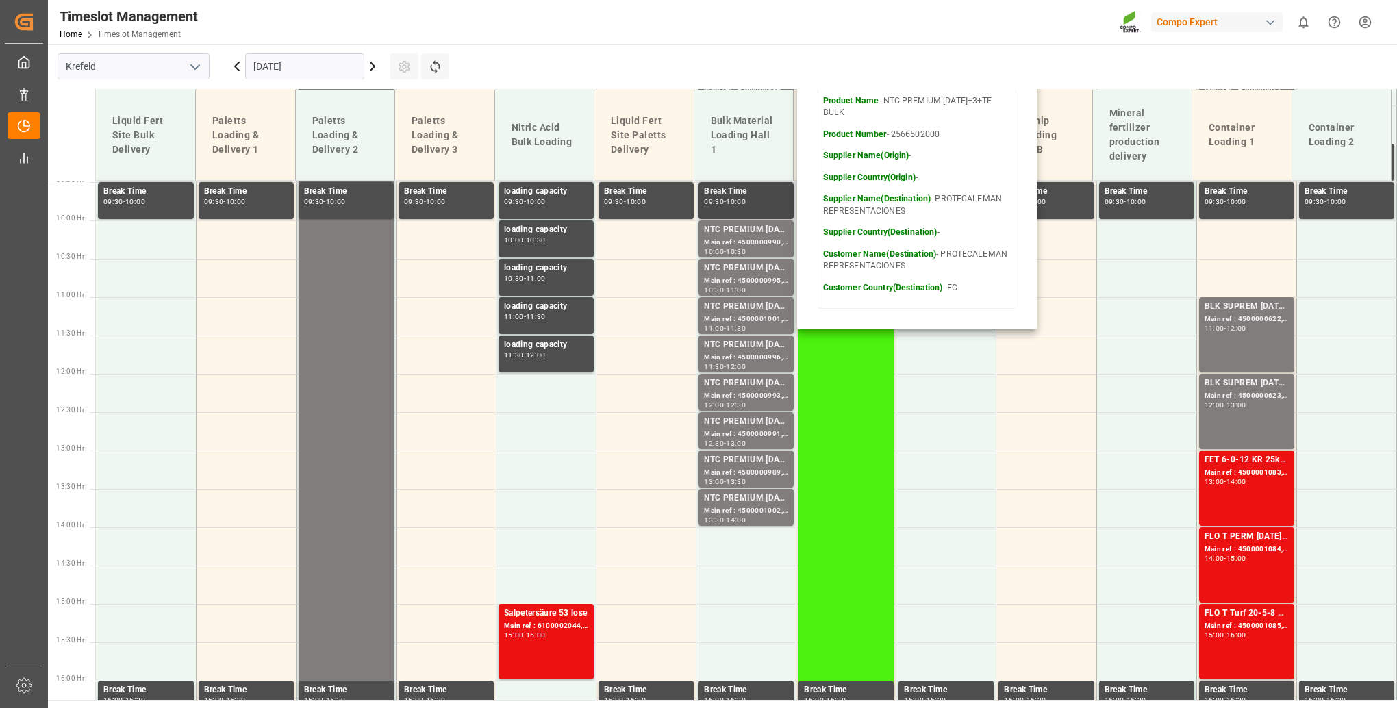
scroll to position [741, 0]
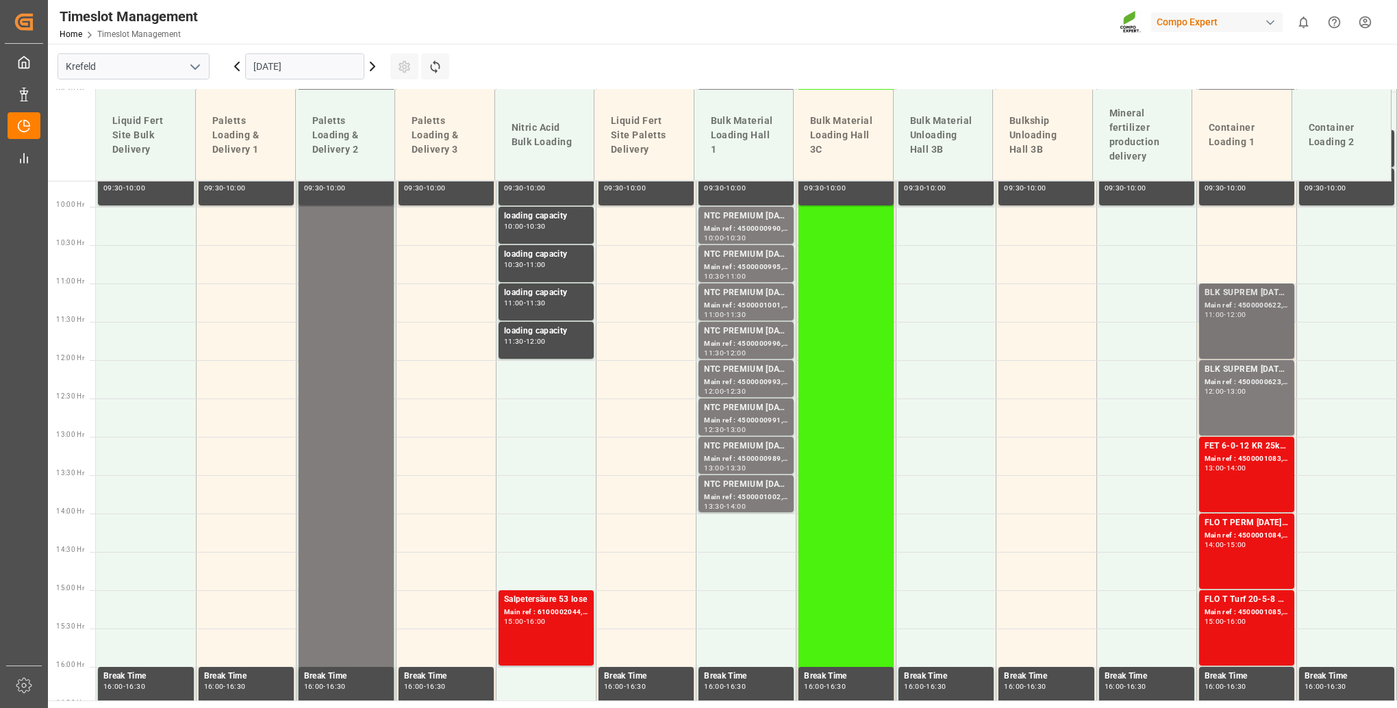
click at [1253, 310] on div "Main ref : 4500000622, 2000000565" at bounding box center [1247, 306] width 84 height 12
click at [1241, 401] on div "BLK SUPREM [DATE] 25KG (x42) INT MTO Main ref : 4500000623, 2000000565 12:00 - …" at bounding box center [1247, 398] width 84 height 70
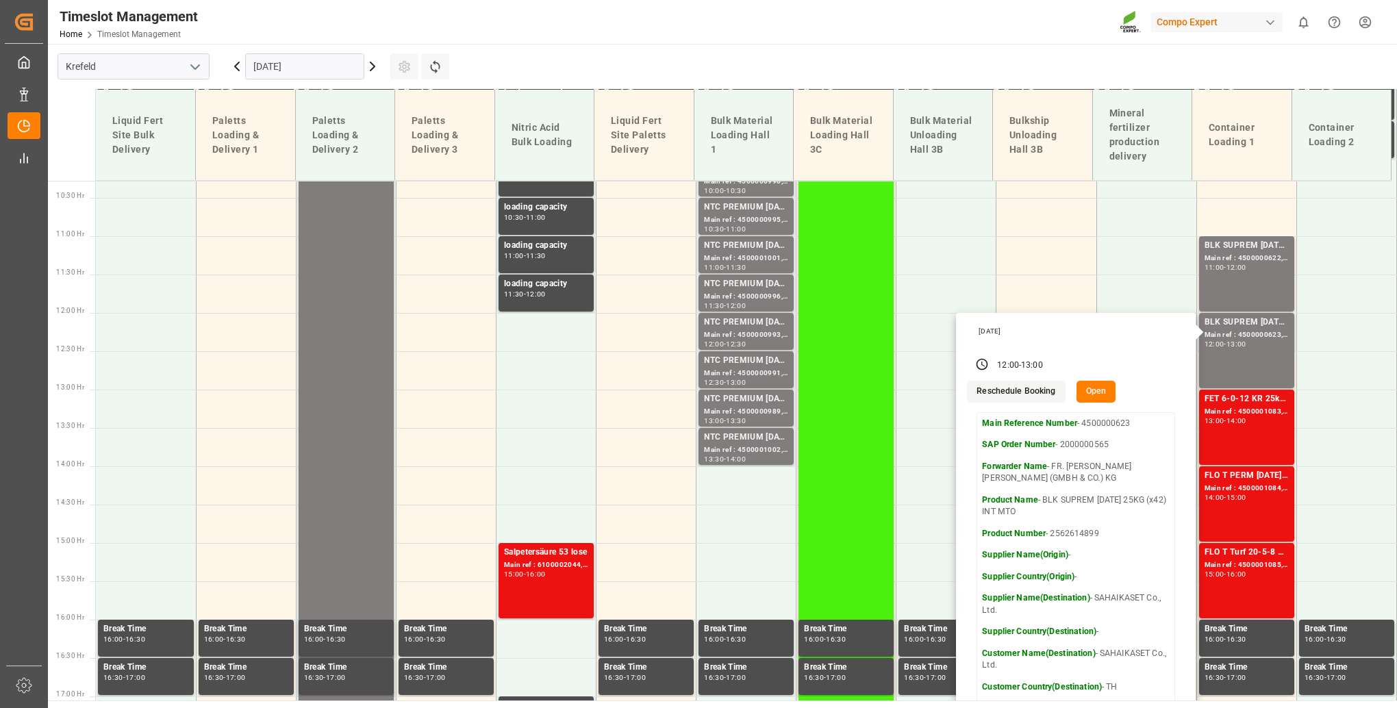
scroll to position [810, 0]
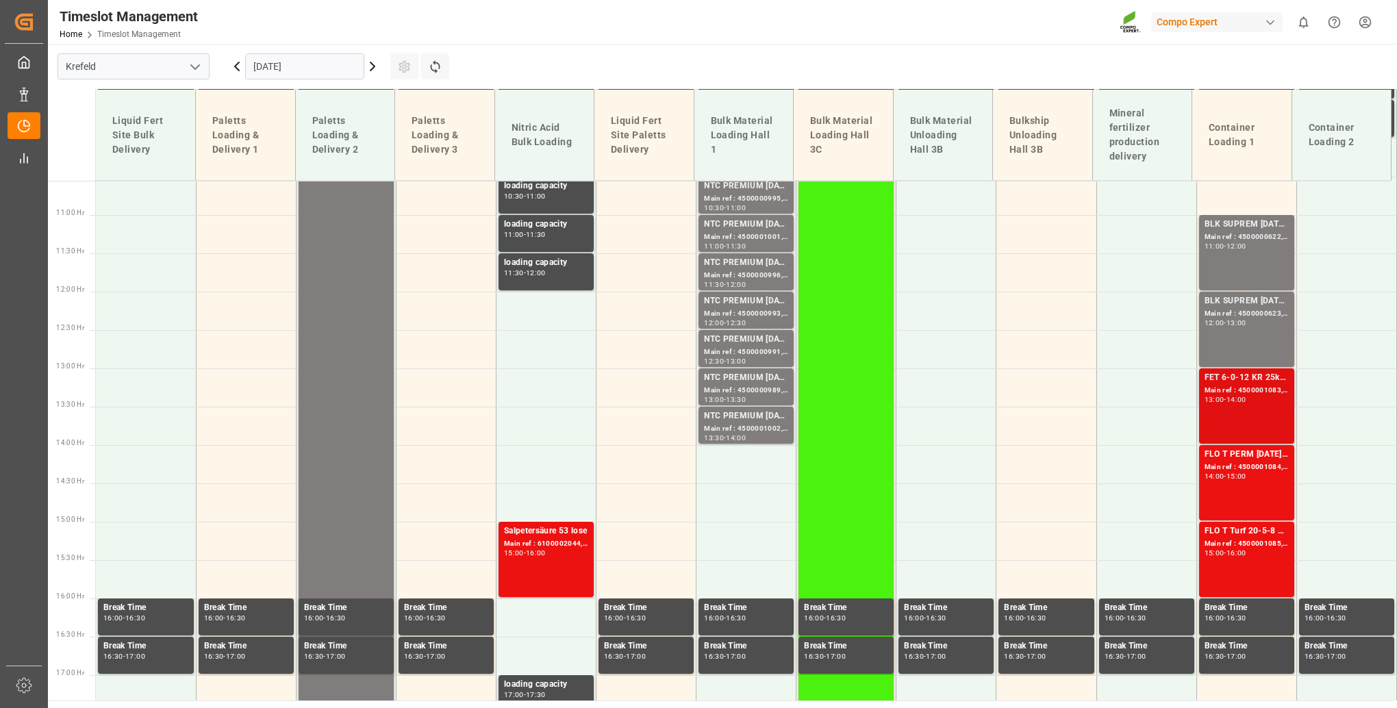
click at [1236, 421] on div "FET 6-0-12 KR 25kg (x40) EN;FET 6-0-12 KR 25kgx40 DE,AT,FR,ES,IT Main ref : 450…" at bounding box center [1247, 406] width 84 height 70
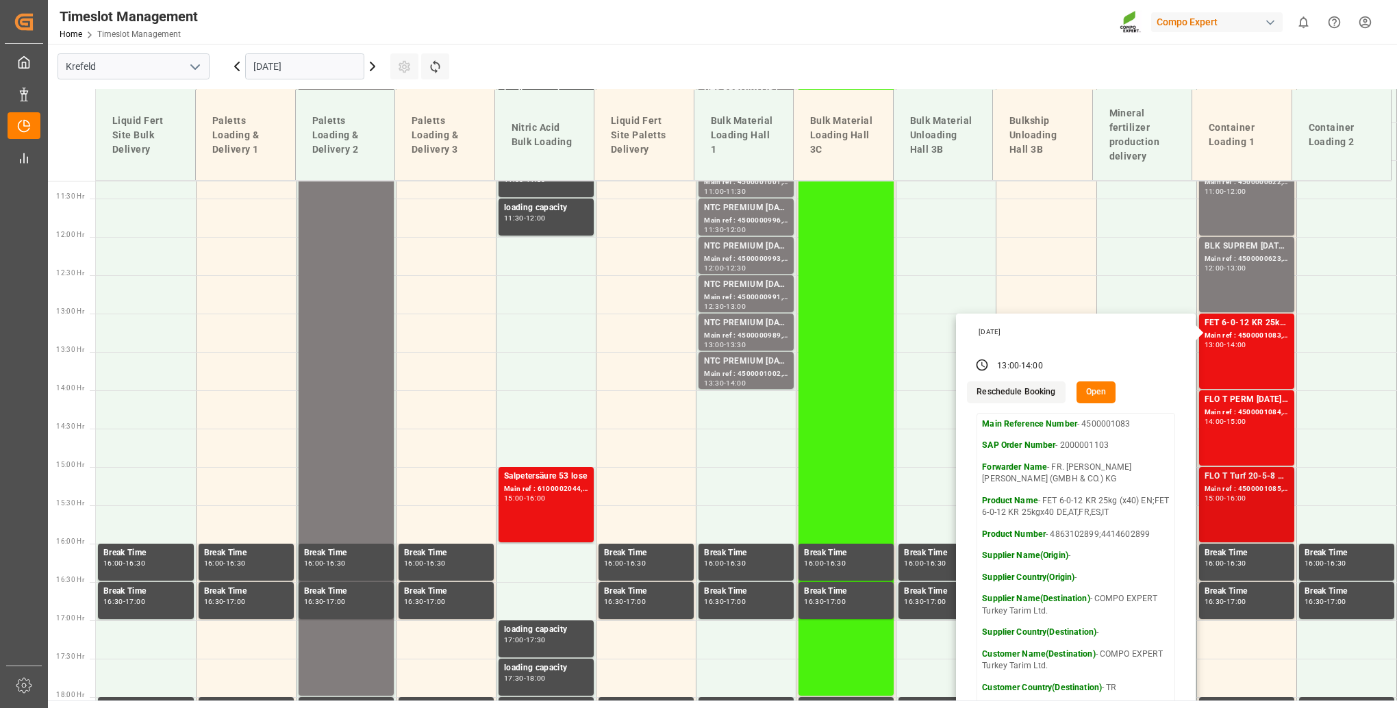
scroll to position [878, 0]
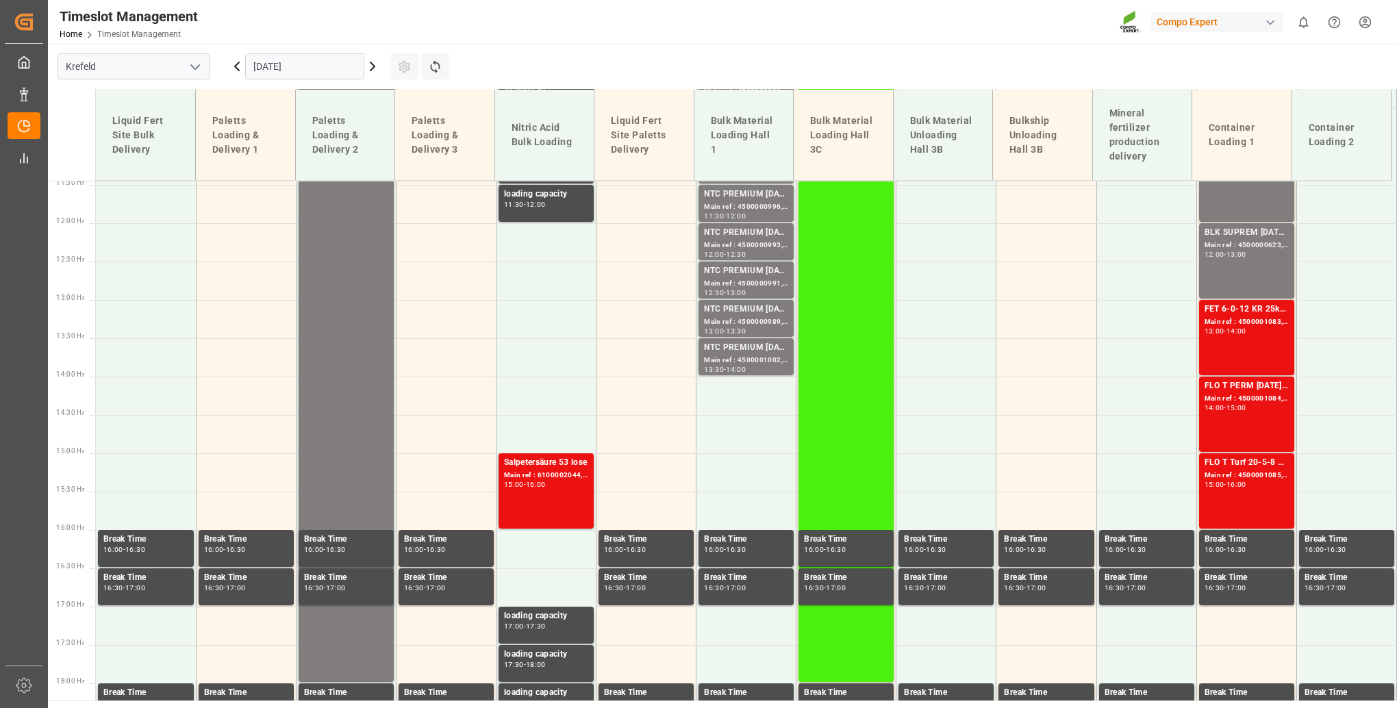
click at [1261, 428] on div "FLO T PERM [DATE] 25kg (x42) INT Main ref : 4500001084, 2000001103 14:00 - 15:00" at bounding box center [1247, 414] width 84 height 70
click at [1251, 499] on div "FLO T Turf 20-5-8 25kg (x42) INT Main ref : 4500001085, 2000001103 15:00 - 16:00" at bounding box center [1247, 491] width 84 height 70
